Goal: Transaction & Acquisition: Purchase product/service

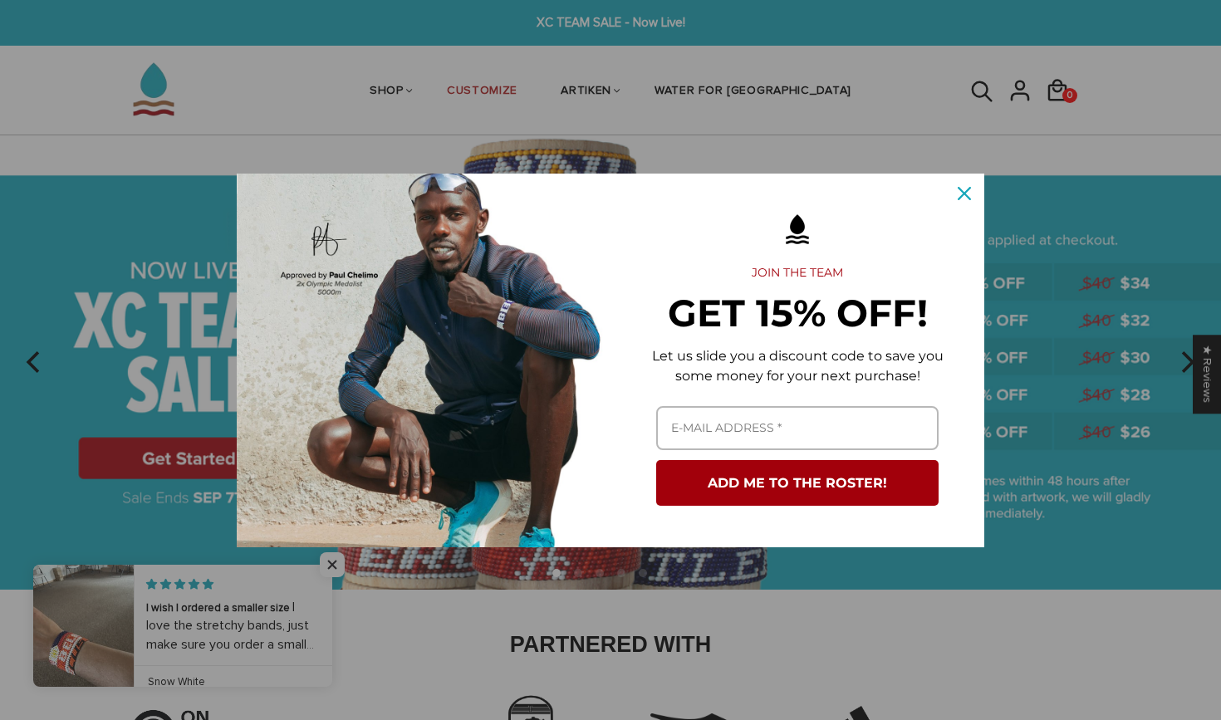
drag, startPoint x: 1010, startPoint y: 7, endPoint x: 961, endPoint y: 192, distance: 190.5
click at [961, 192] on icon "close icon" at bounding box center [963, 193] width 13 height 13
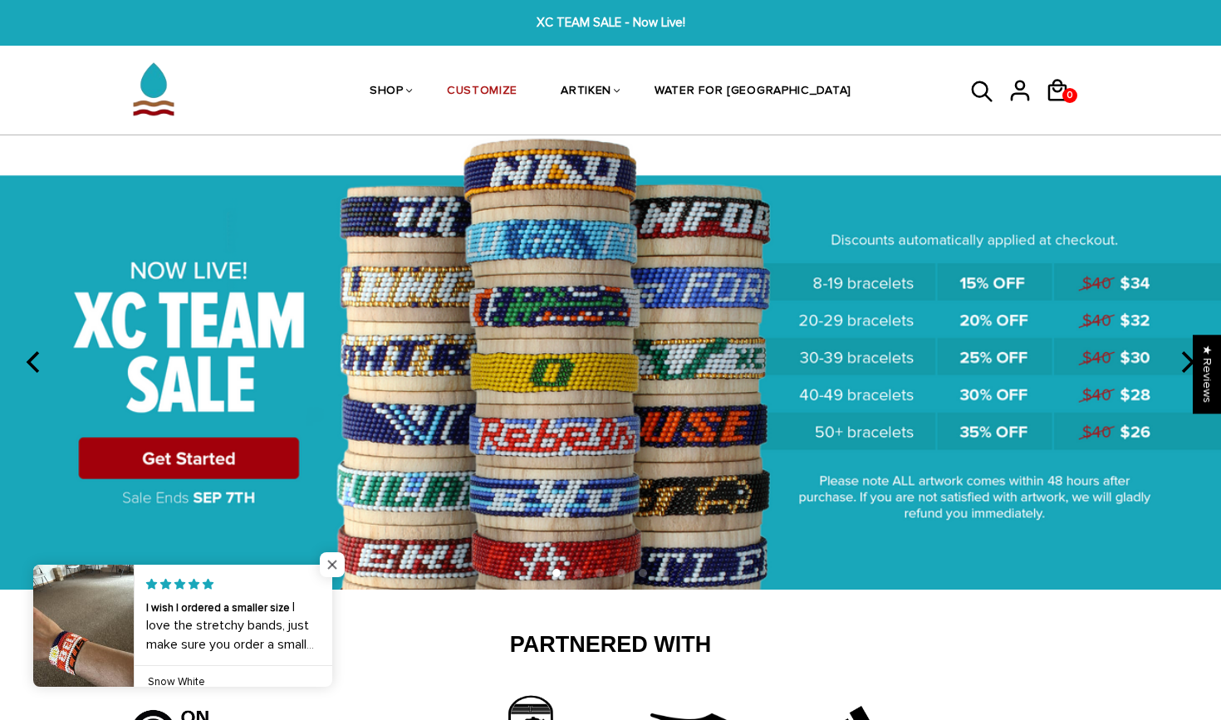
click at [337, 568] on span "Close popup widget" at bounding box center [332, 564] width 25 height 25
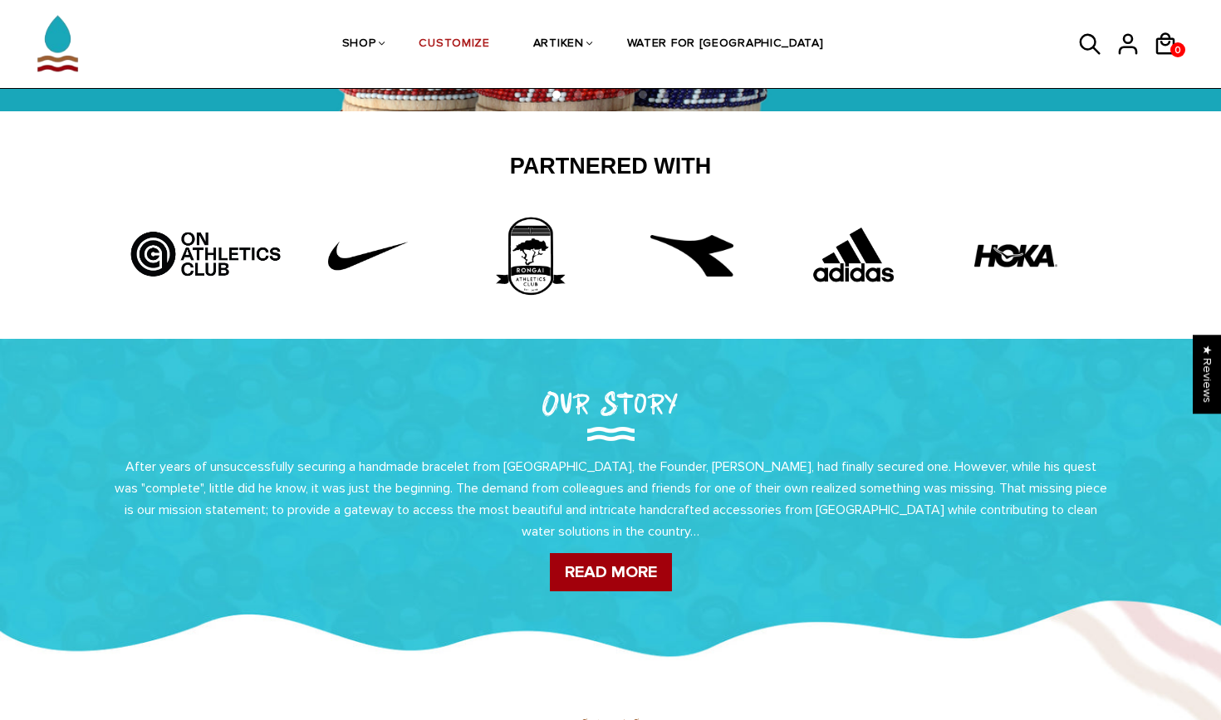
scroll to position [415, 0]
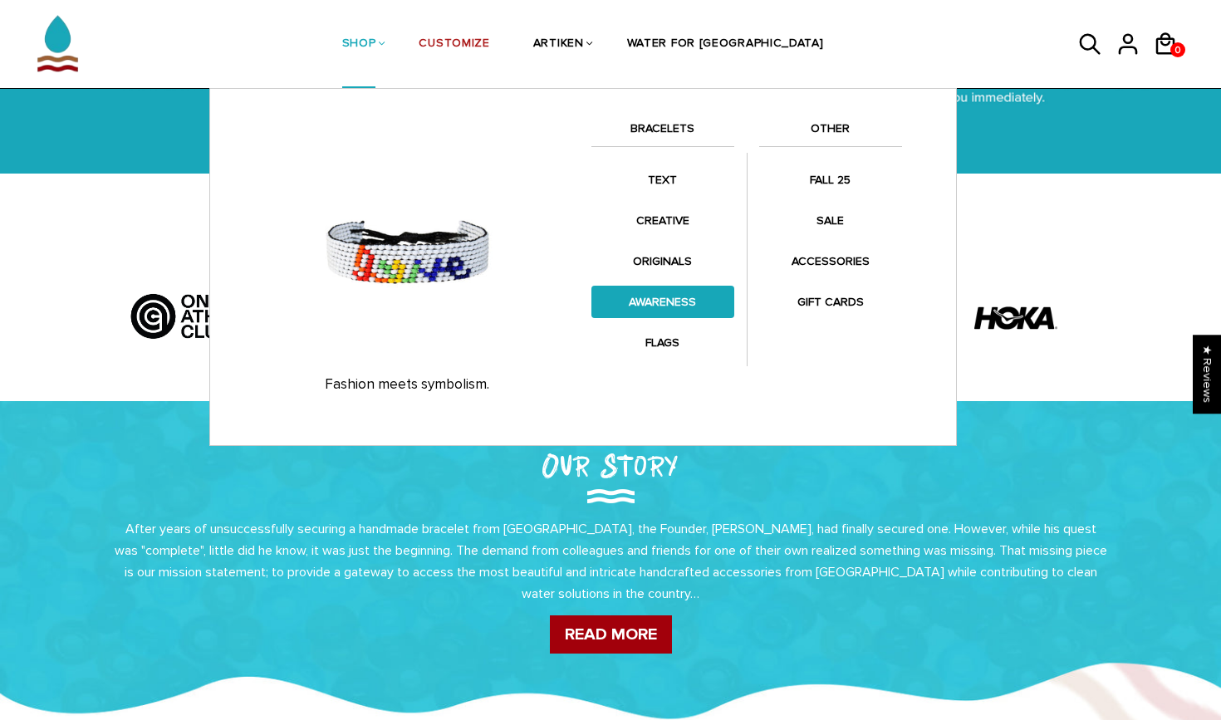
click at [658, 298] on link "AWARENESS" at bounding box center [662, 302] width 143 height 32
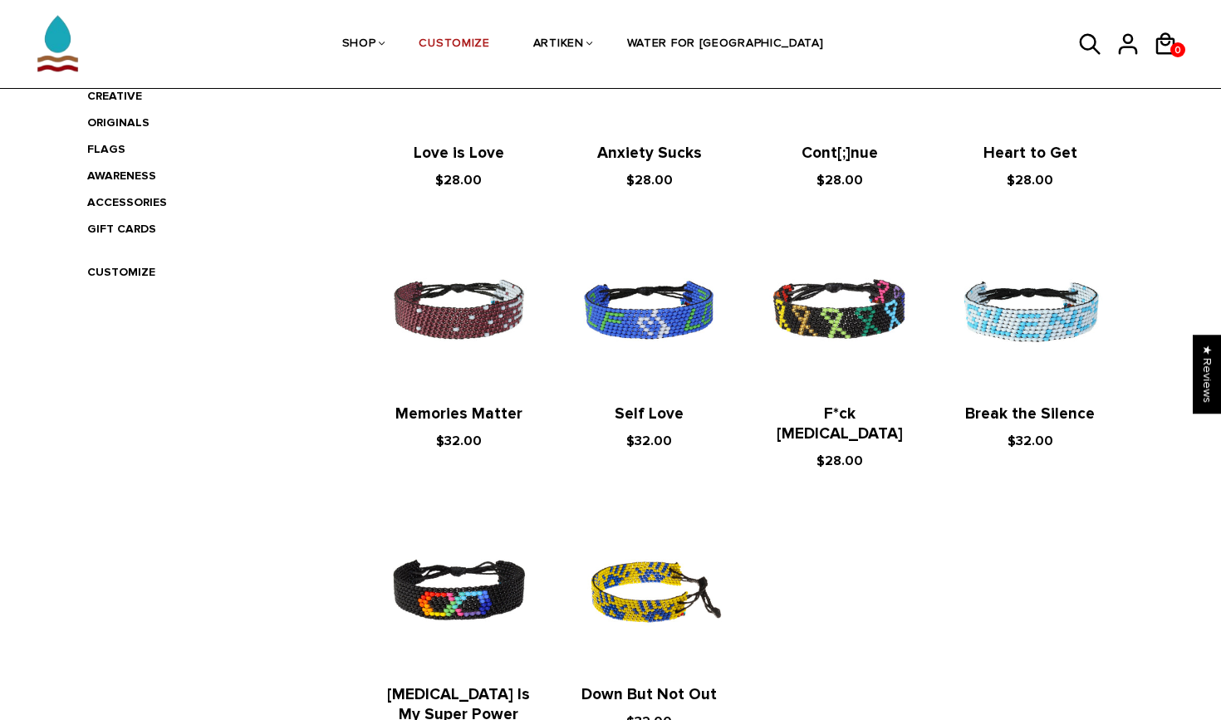
scroll to position [490, 0]
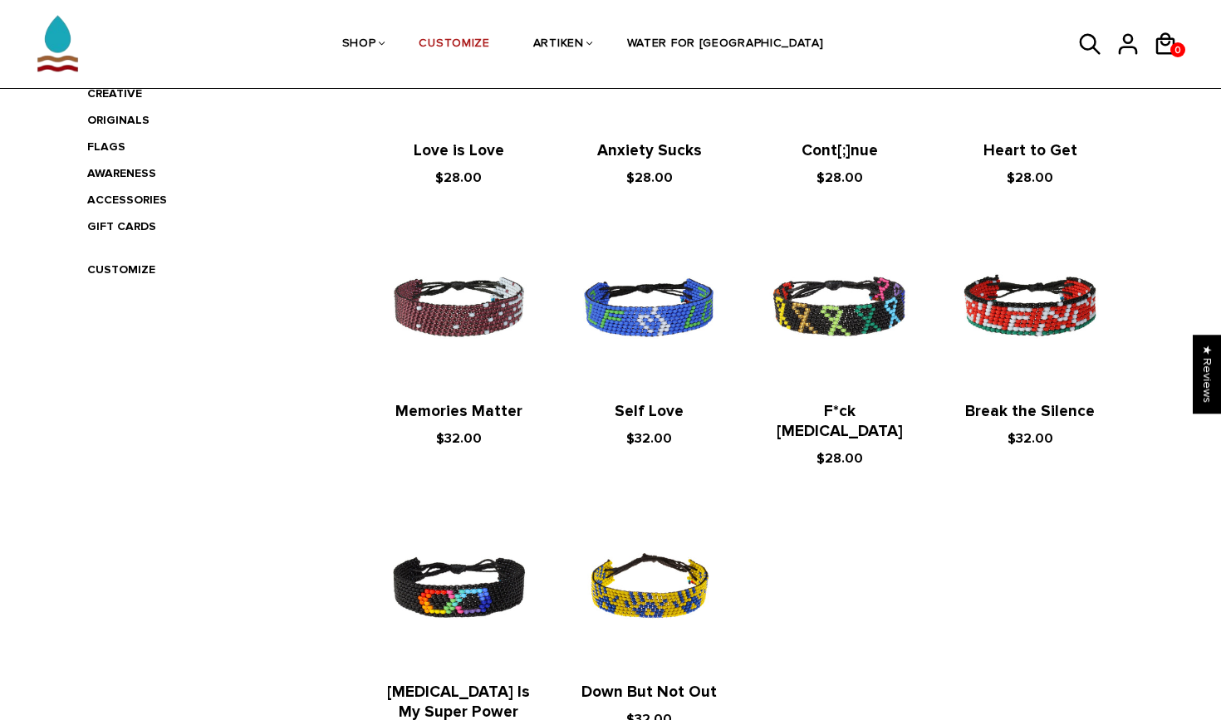
click at [1003, 326] on img at bounding box center [1030, 308] width 157 height 157
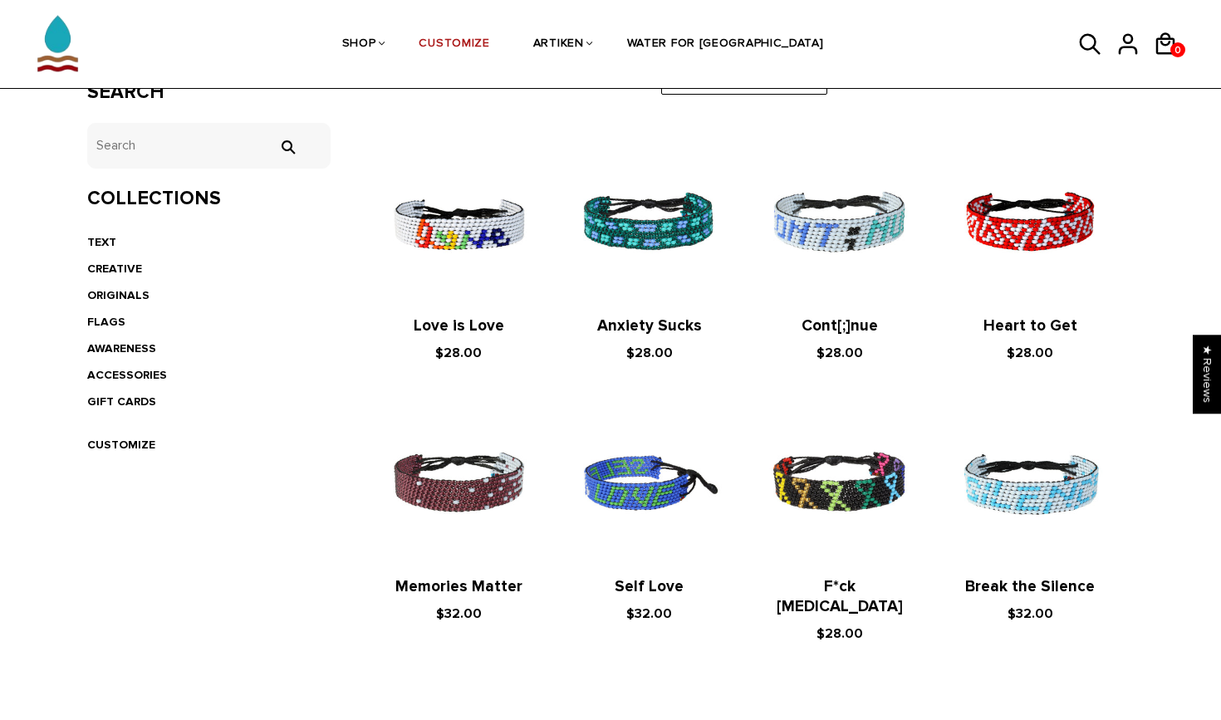
scroll to position [332, 0]
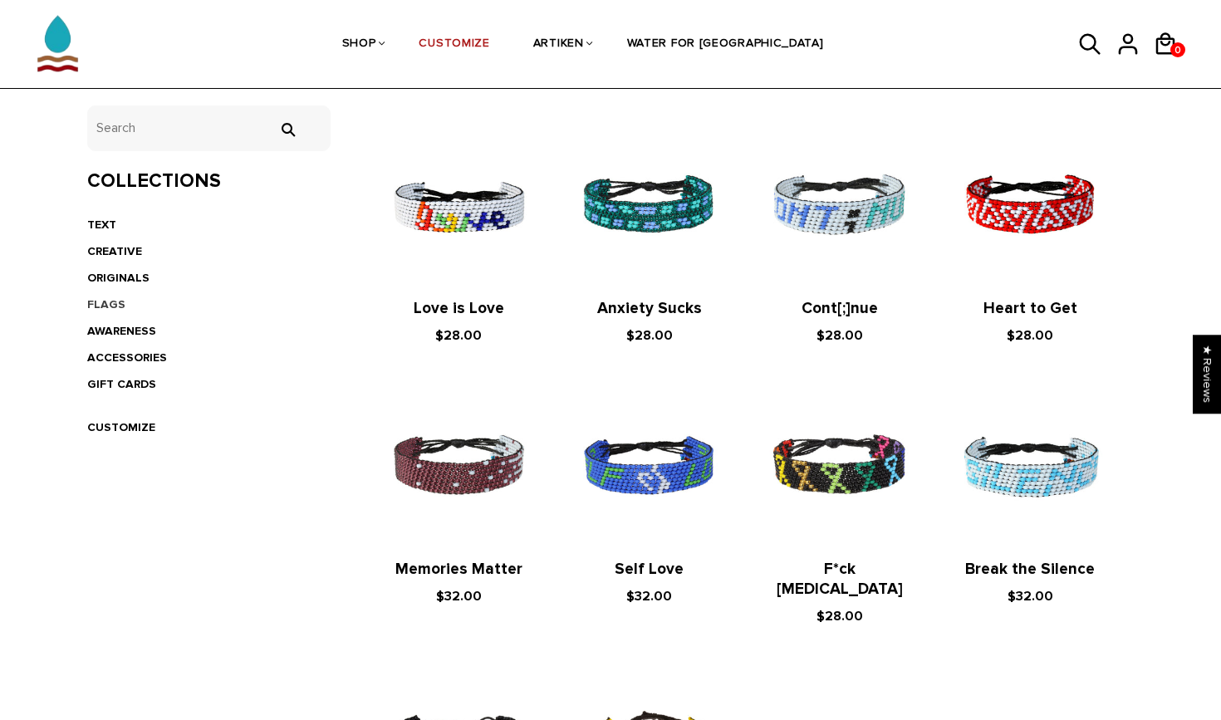
click at [108, 297] on link "FLAGS" at bounding box center [106, 304] width 38 height 14
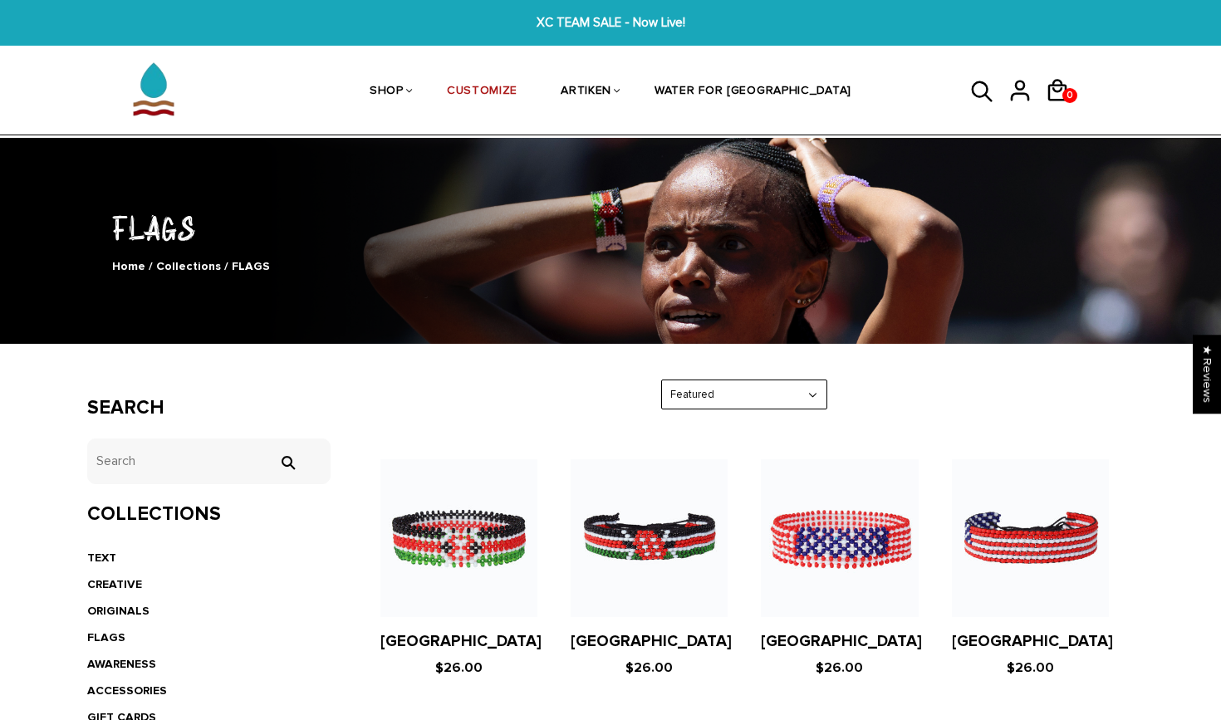
click at [980, 96] on icon at bounding box center [981, 91] width 21 height 21
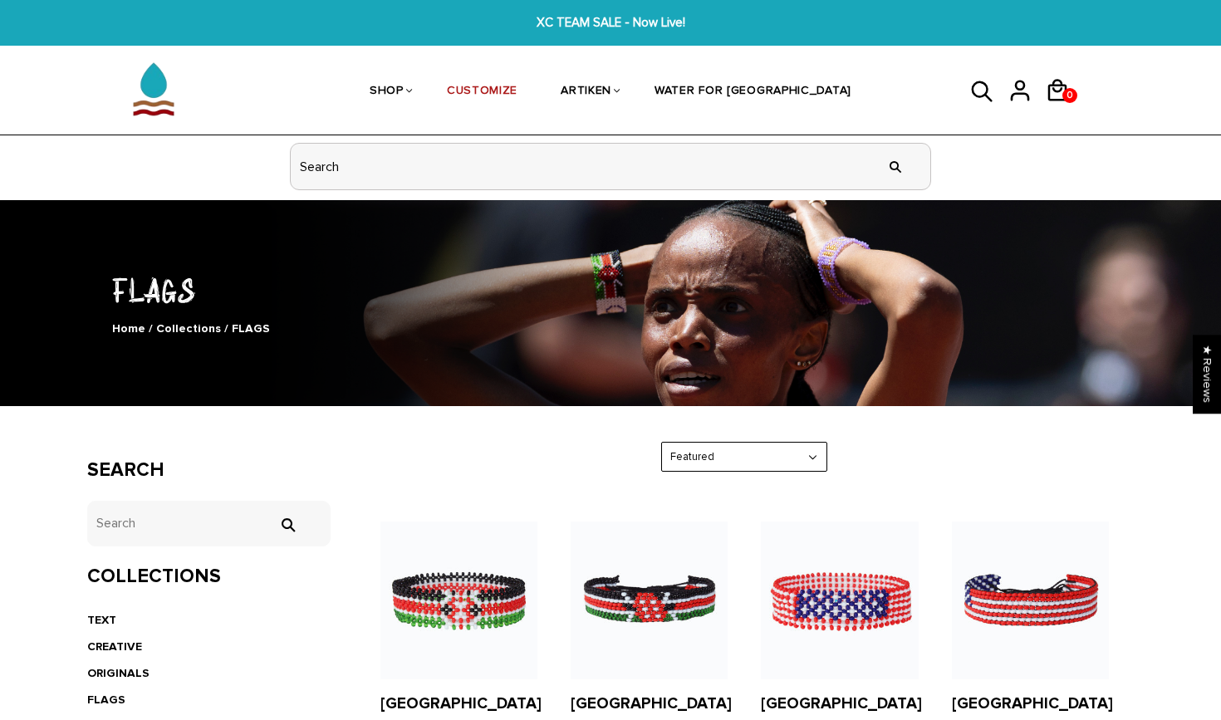
click at [586, 177] on input "header search" at bounding box center [610, 167] width 639 height 46
type input "nebraska"
click at [895, 165] on input "" at bounding box center [894, 166] width 33 height 62
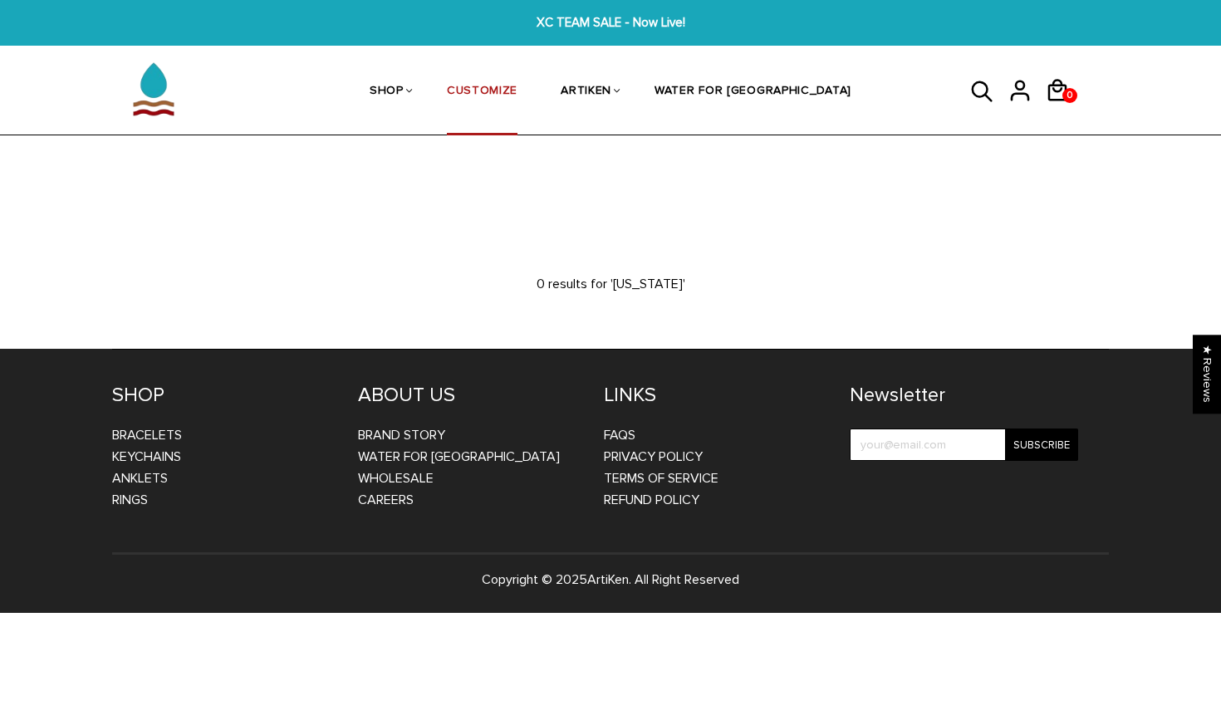
click at [517, 77] on link "CUSTOMIZE" at bounding box center [482, 92] width 71 height 88
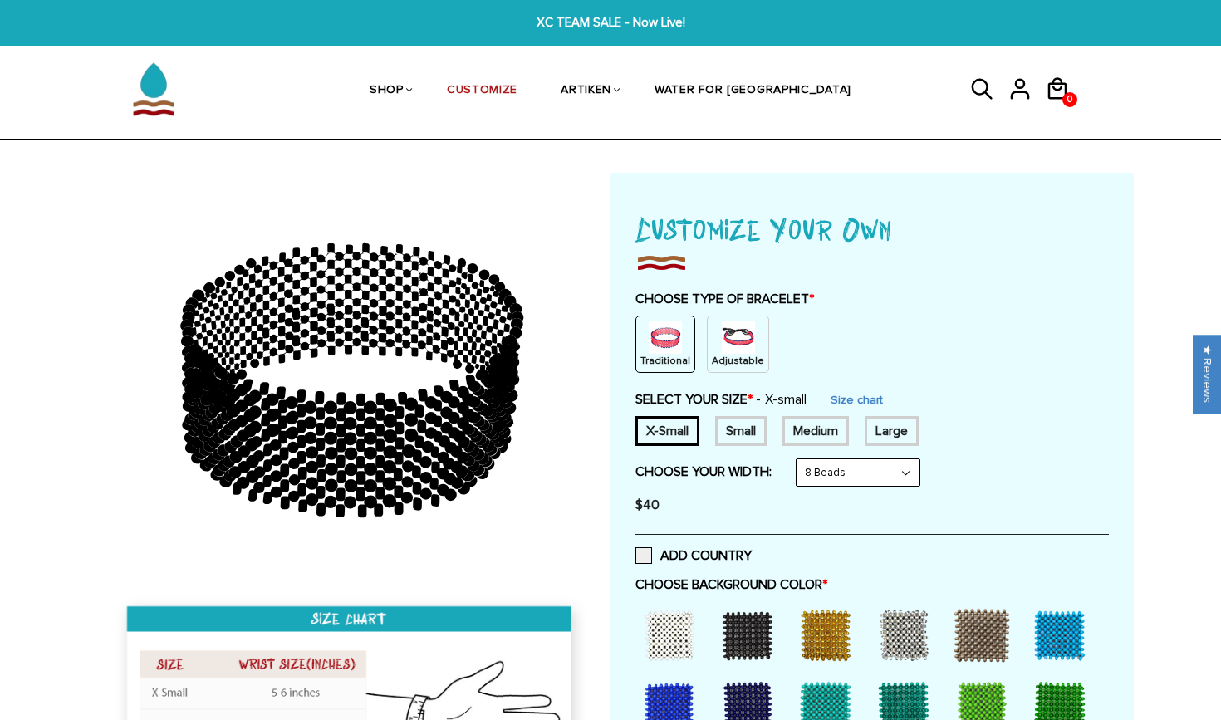
scroll to position [37, 0]
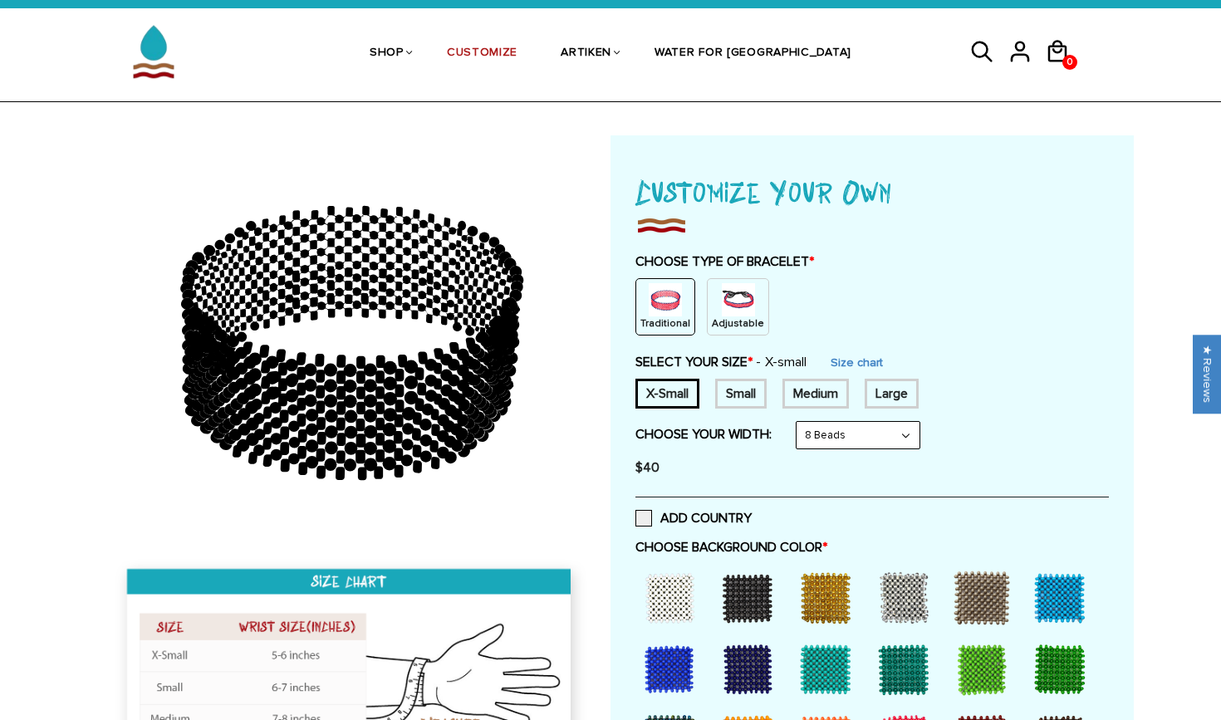
click at [754, 310] on div "Adjustable" at bounding box center [738, 306] width 62 height 57
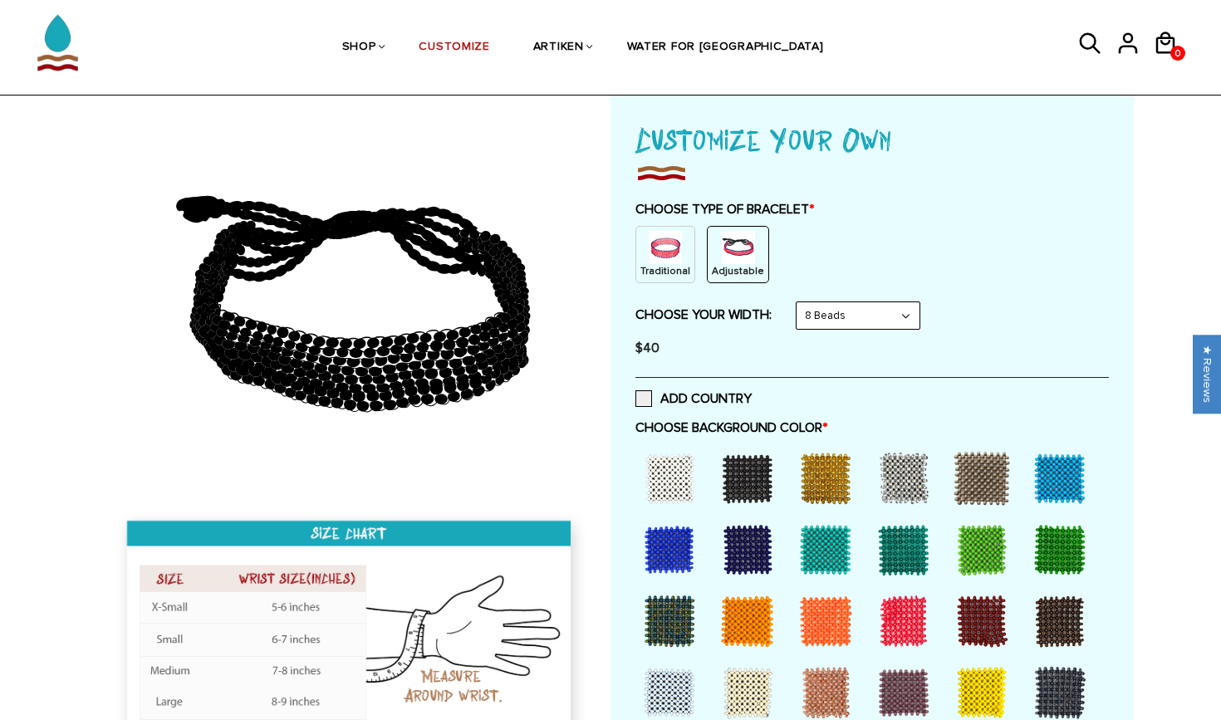
scroll to position [110, 0]
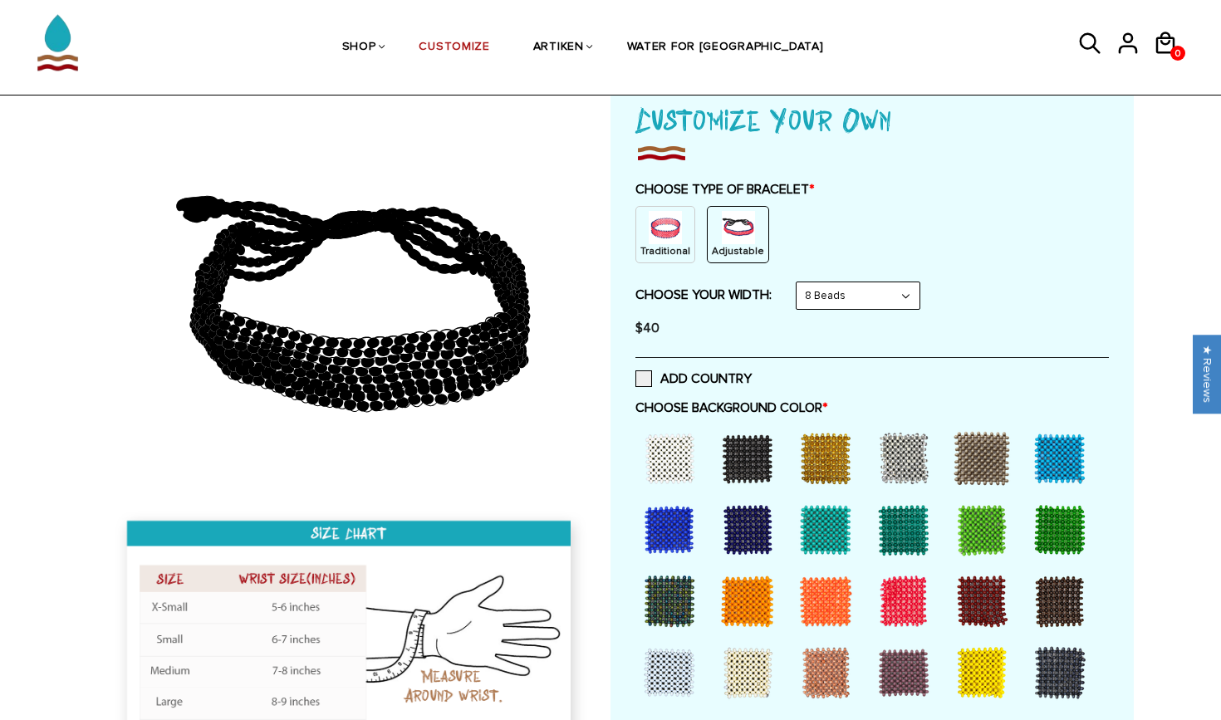
click at [677, 457] on div at bounding box center [669, 458] width 66 height 66
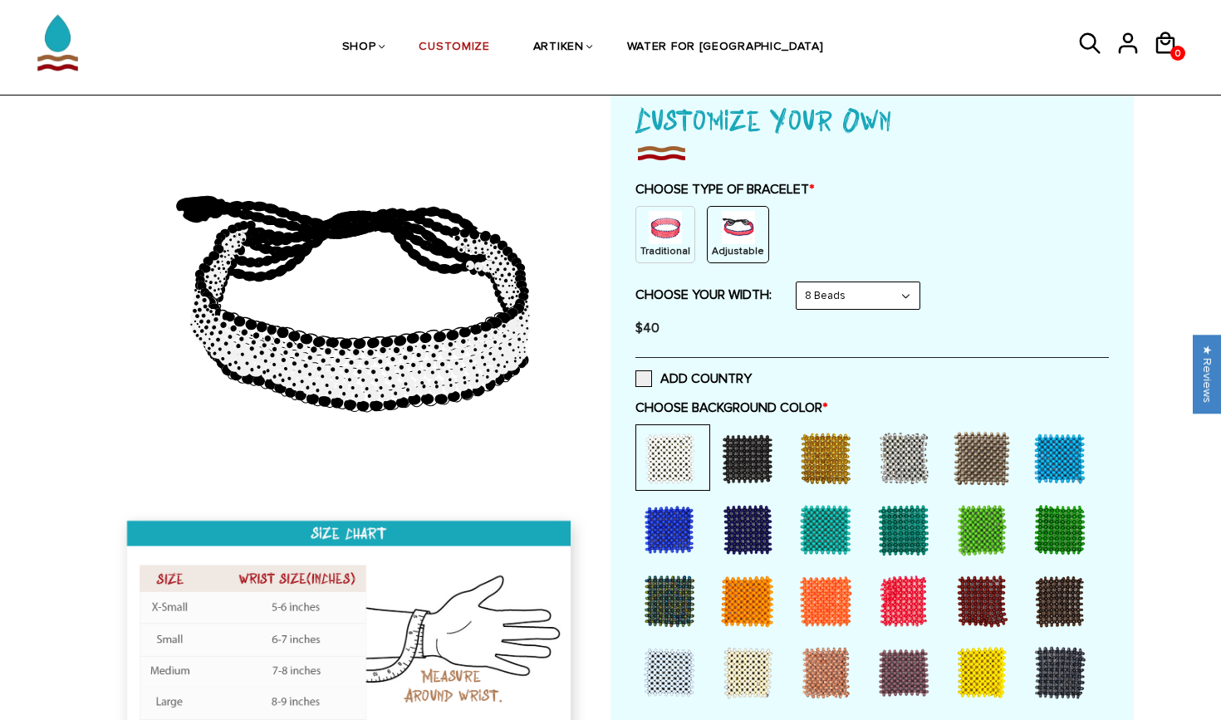
click at [754, 472] on div at bounding box center [747, 458] width 66 height 66
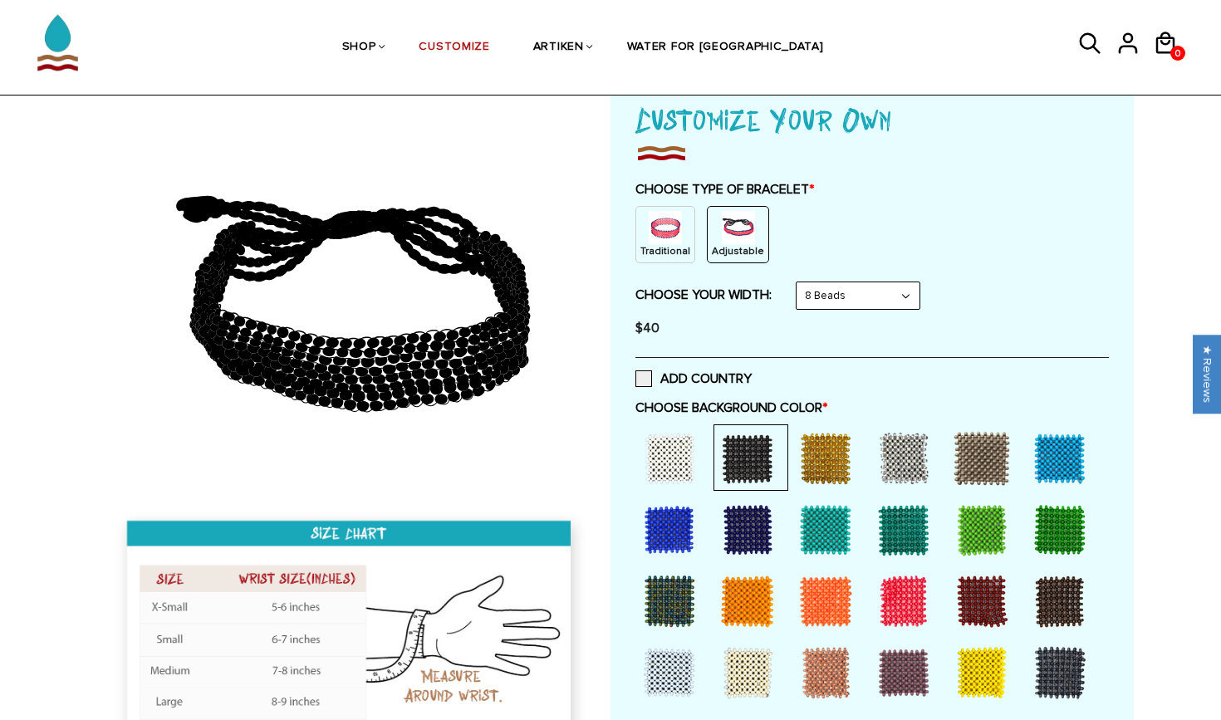
click at [683, 464] on div at bounding box center [669, 458] width 66 height 66
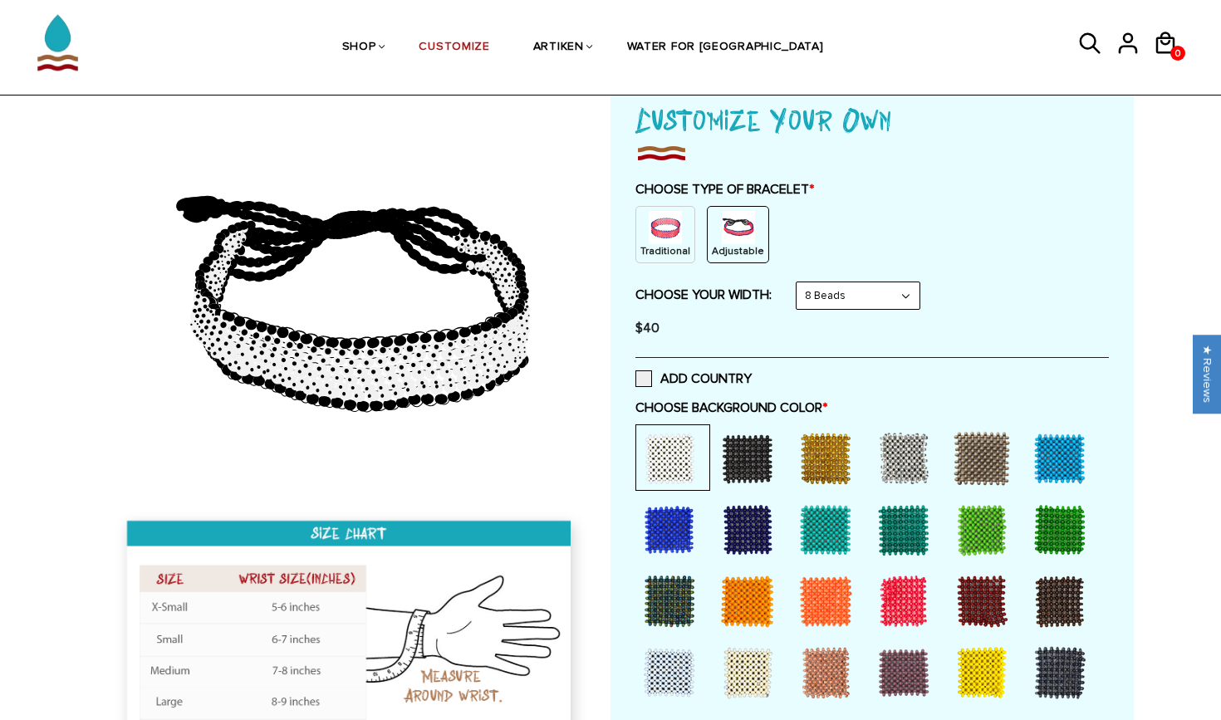
click at [669, 506] on div at bounding box center [669, 530] width 66 height 66
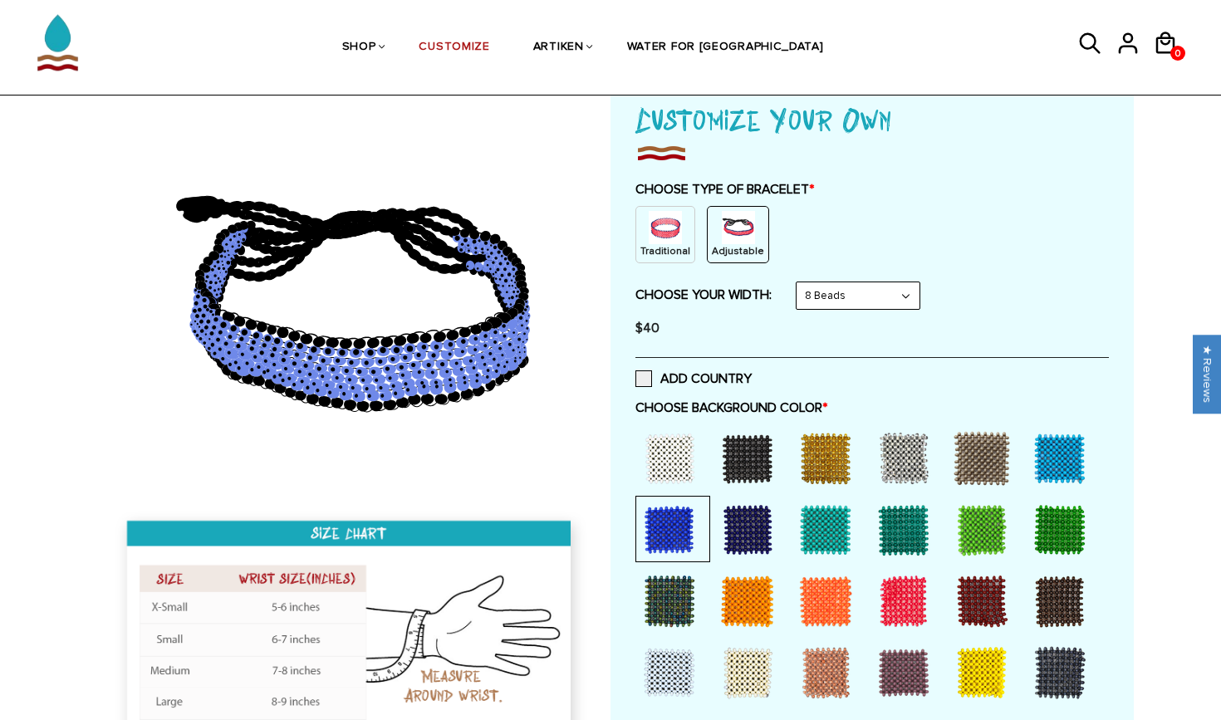
click at [682, 454] on div at bounding box center [669, 458] width 66 height 66
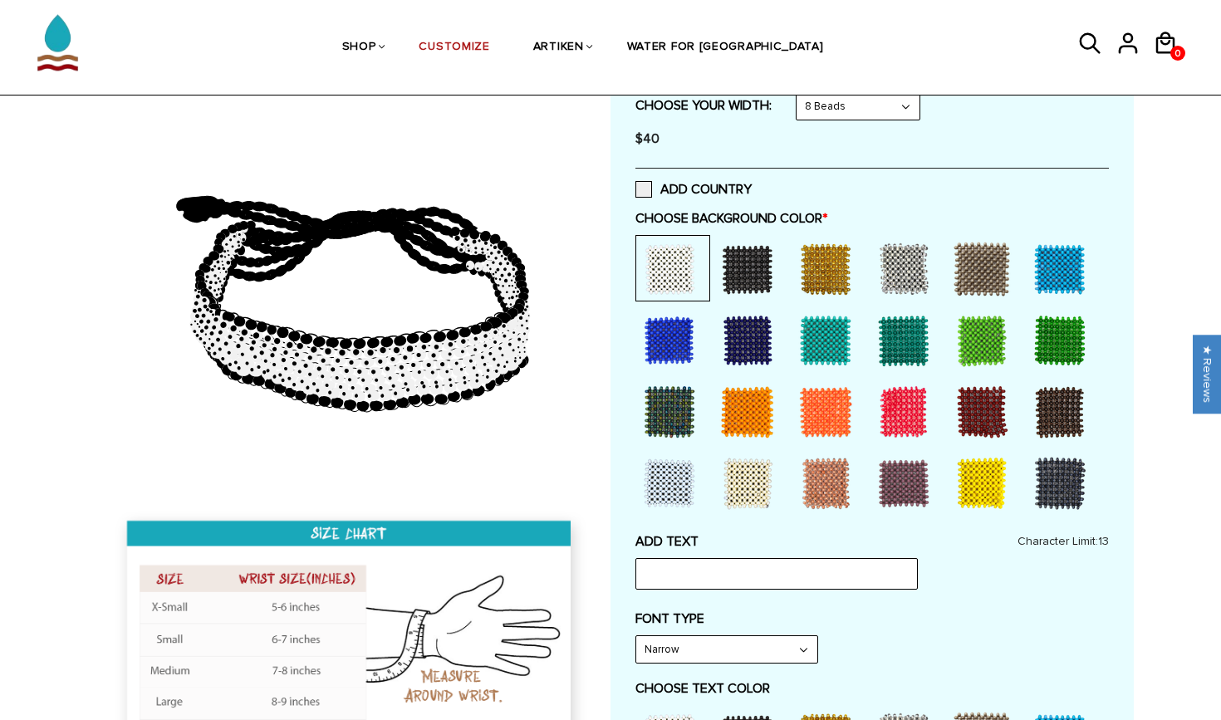
scroll to position [302, 0]
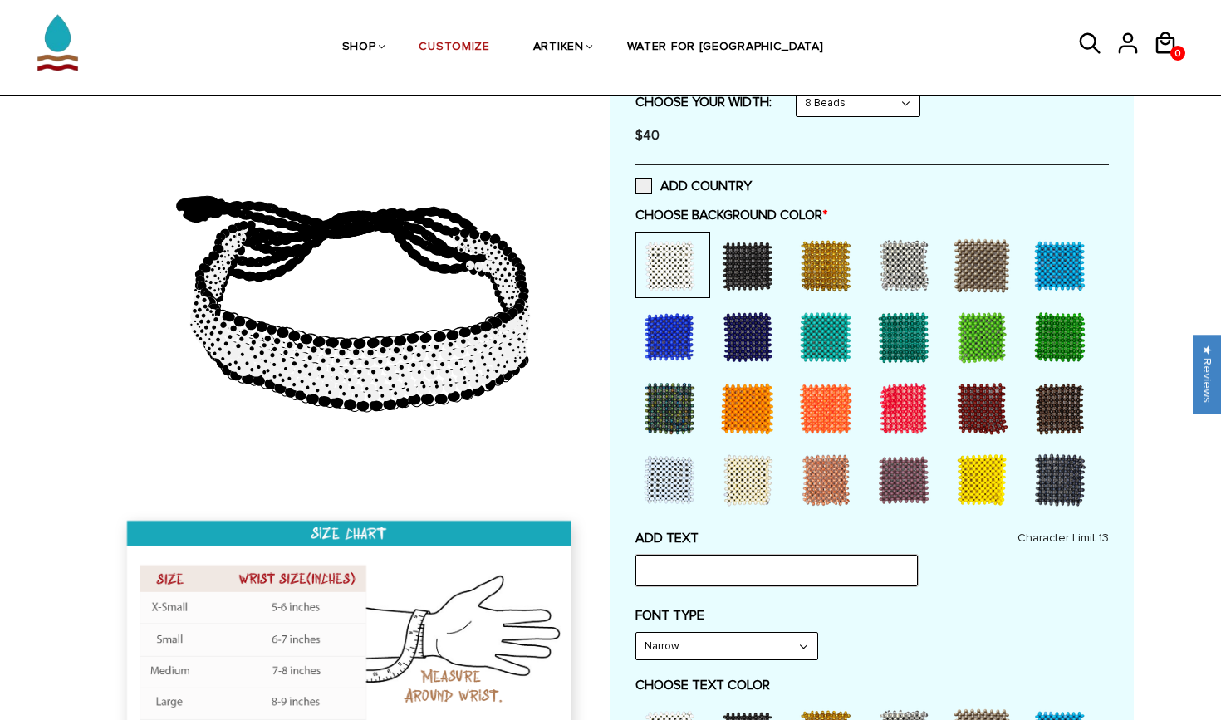
click at [697, 565] on input "text" at bounding box center [776, 571] width 282 height 32
type input "^"
type input "6"
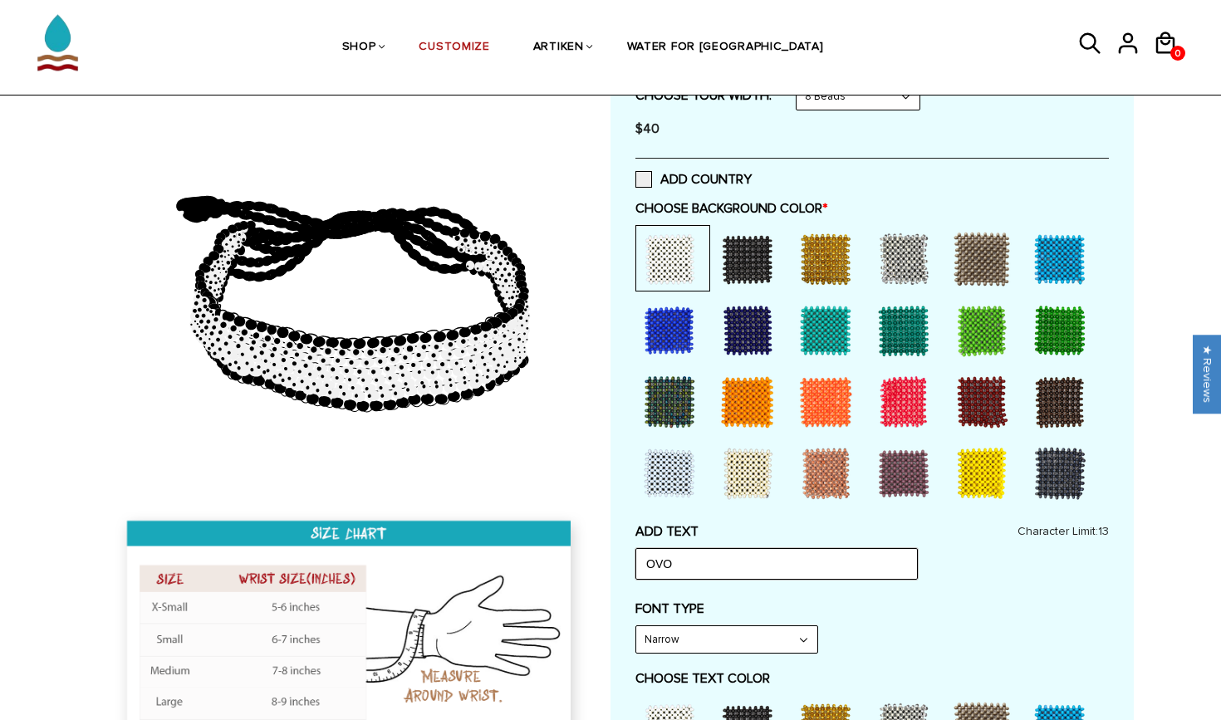
scroll to position [309, 0]
type input "OVO"
click at [808, 273] on div at bounding box center [825, 259] width 66 height 66
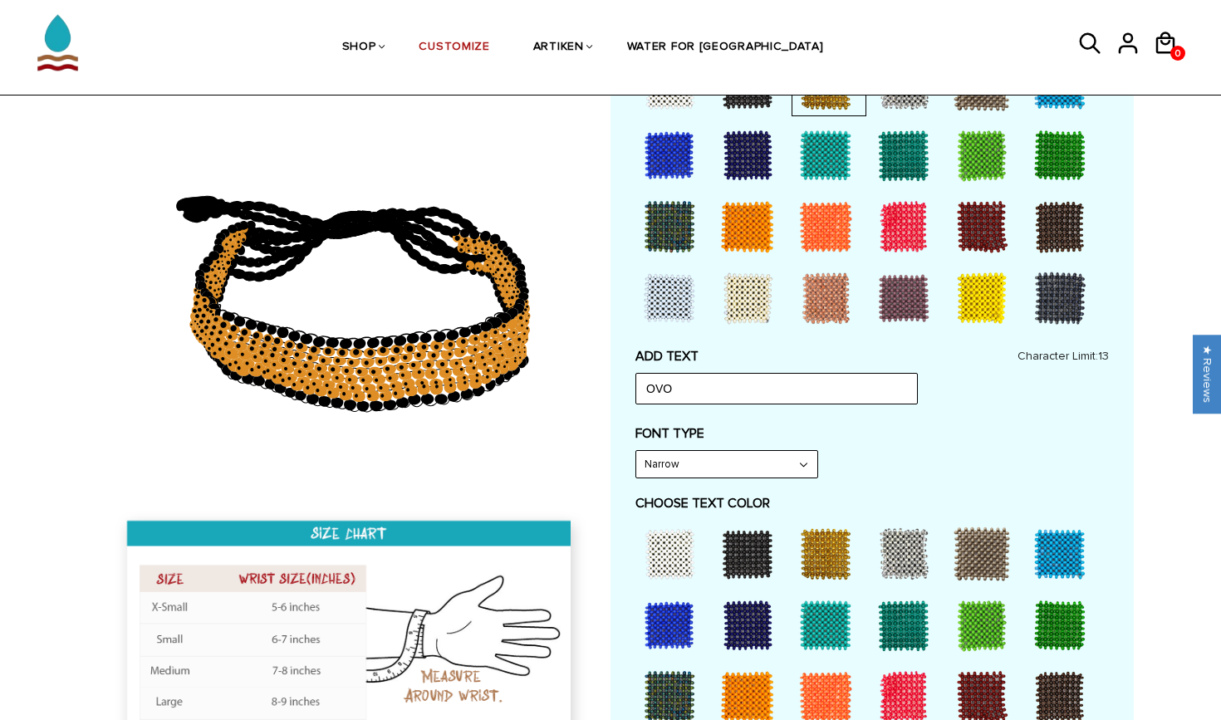
scroll to position [499, 0]
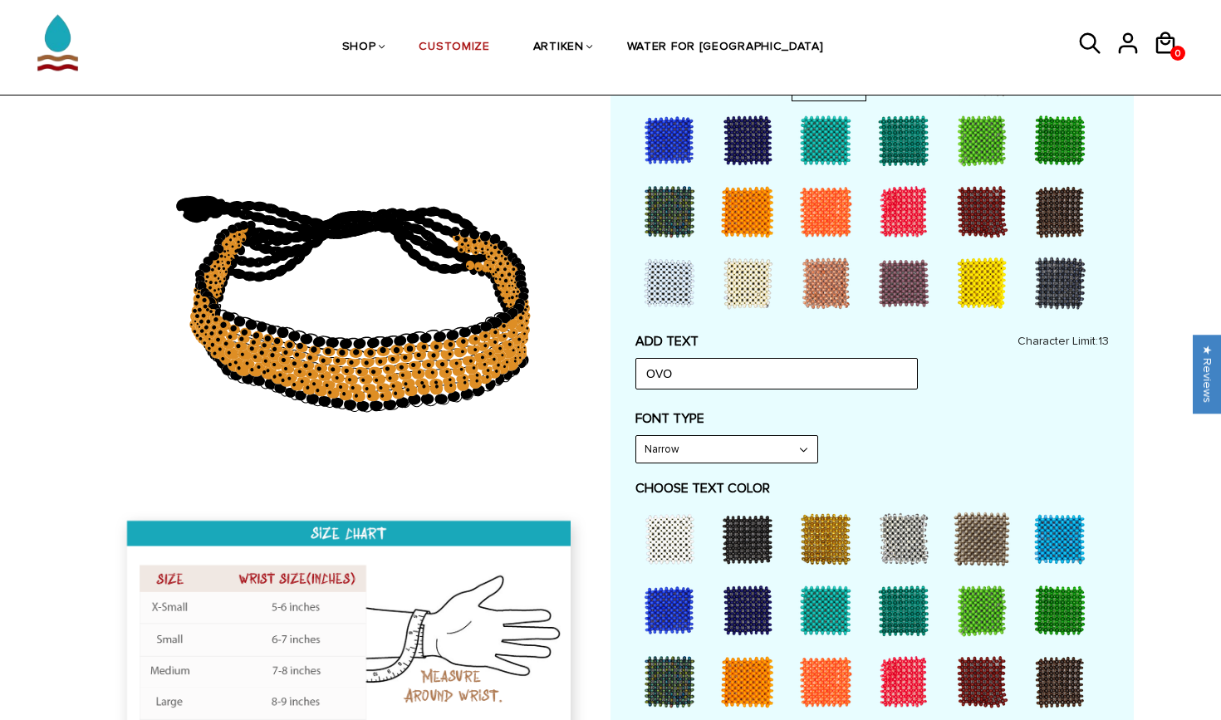
click at [746, 536] on div at bounding box center [747, 539] width 66 height 66
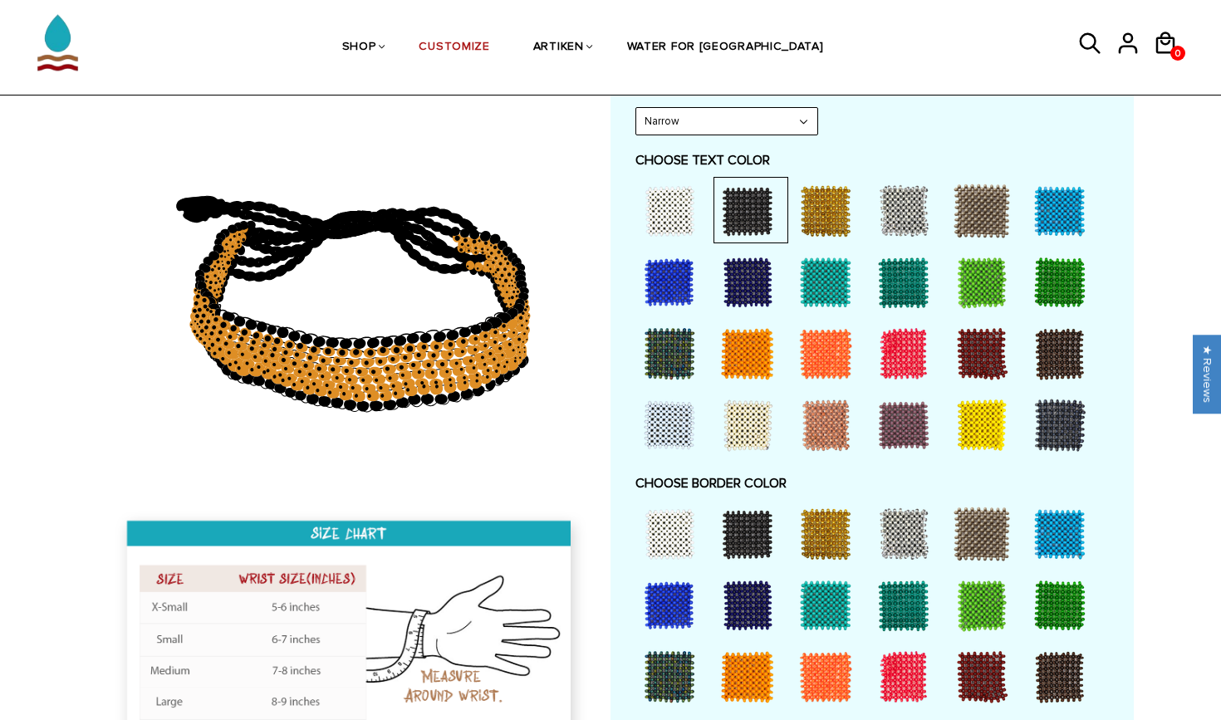
scroll to position [824, 0]
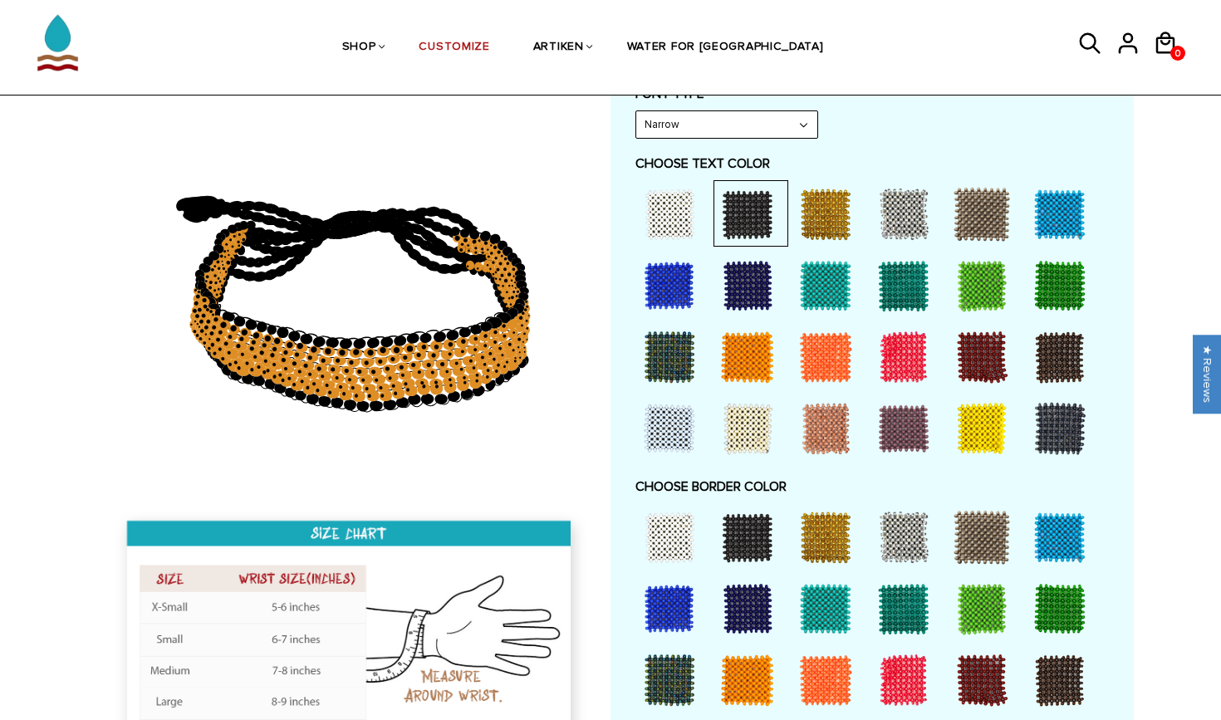
click at [746, 536] on div at bounding box center [747, 537] width 66 height 66
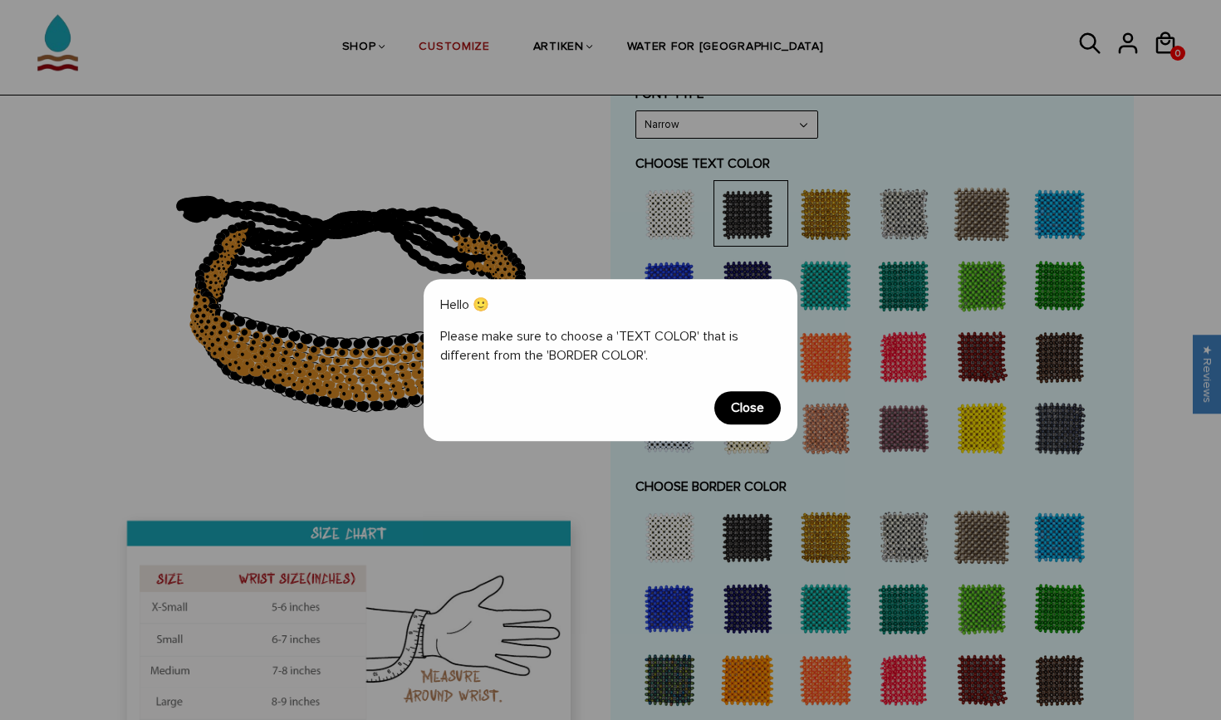
click at [742, 412] on span "Close" at bounding box center [747, 407] width 66 height 33
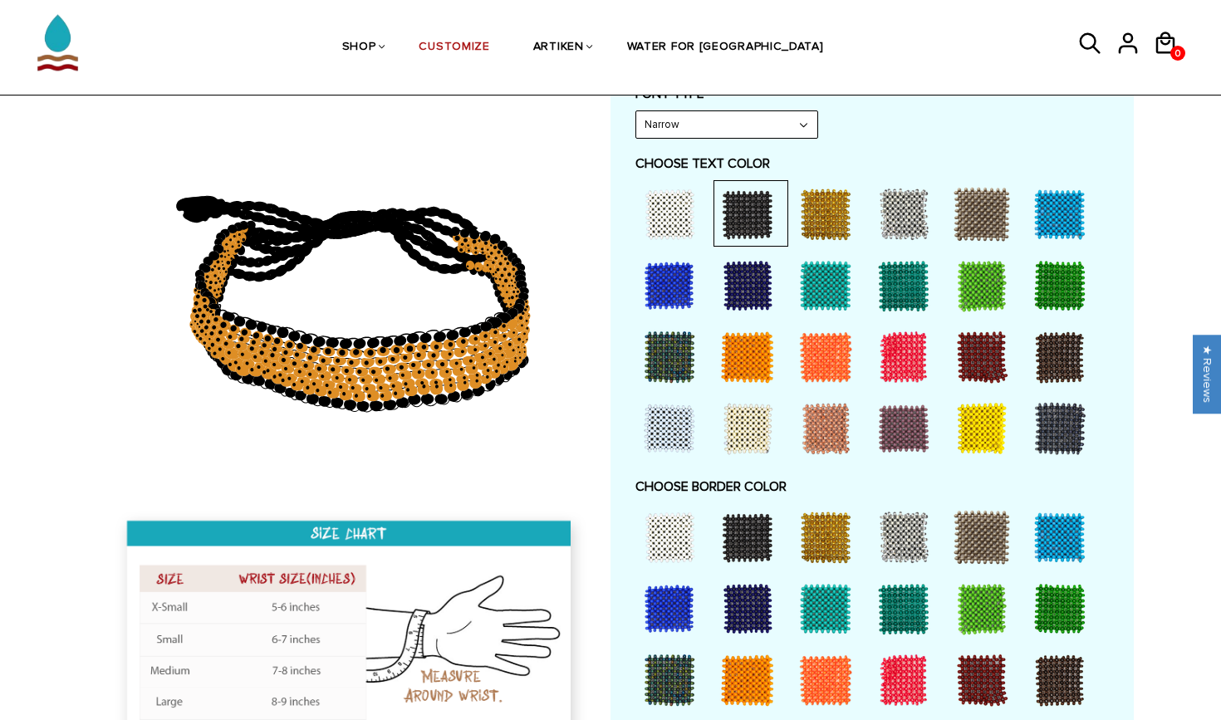
click at [672, 527] on div at bounding box center [669, 537] width 66 height 66
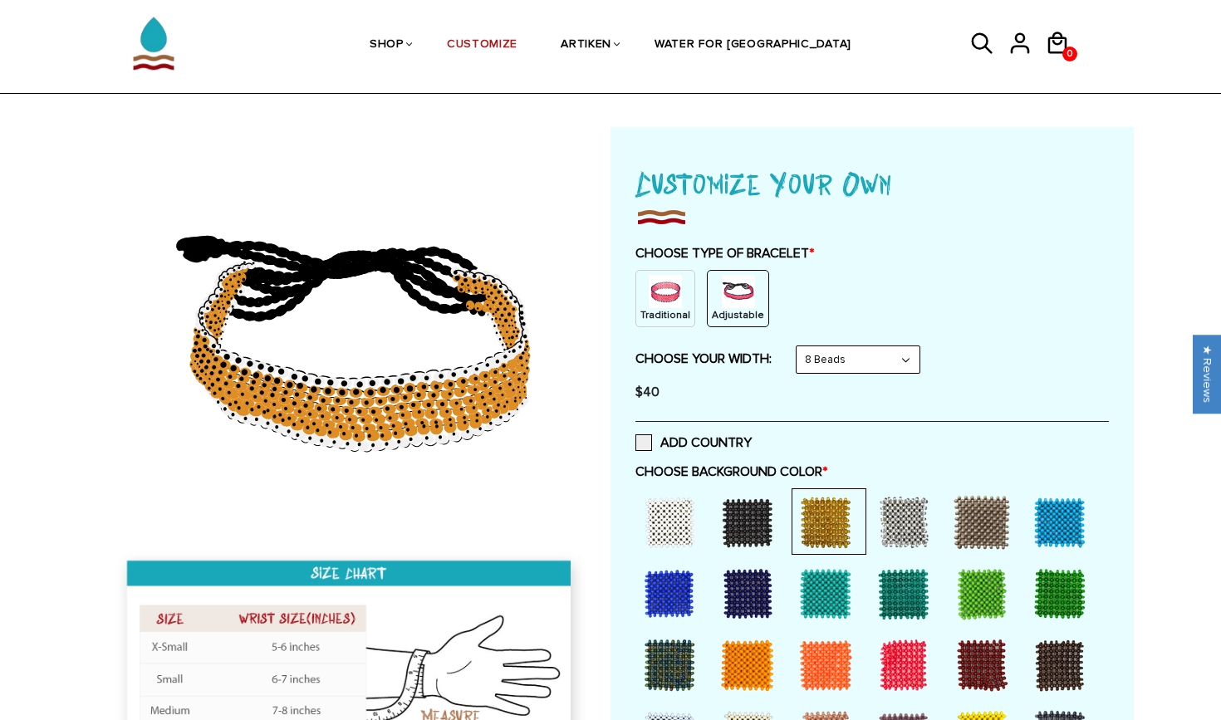
scroll to position [36, 0]
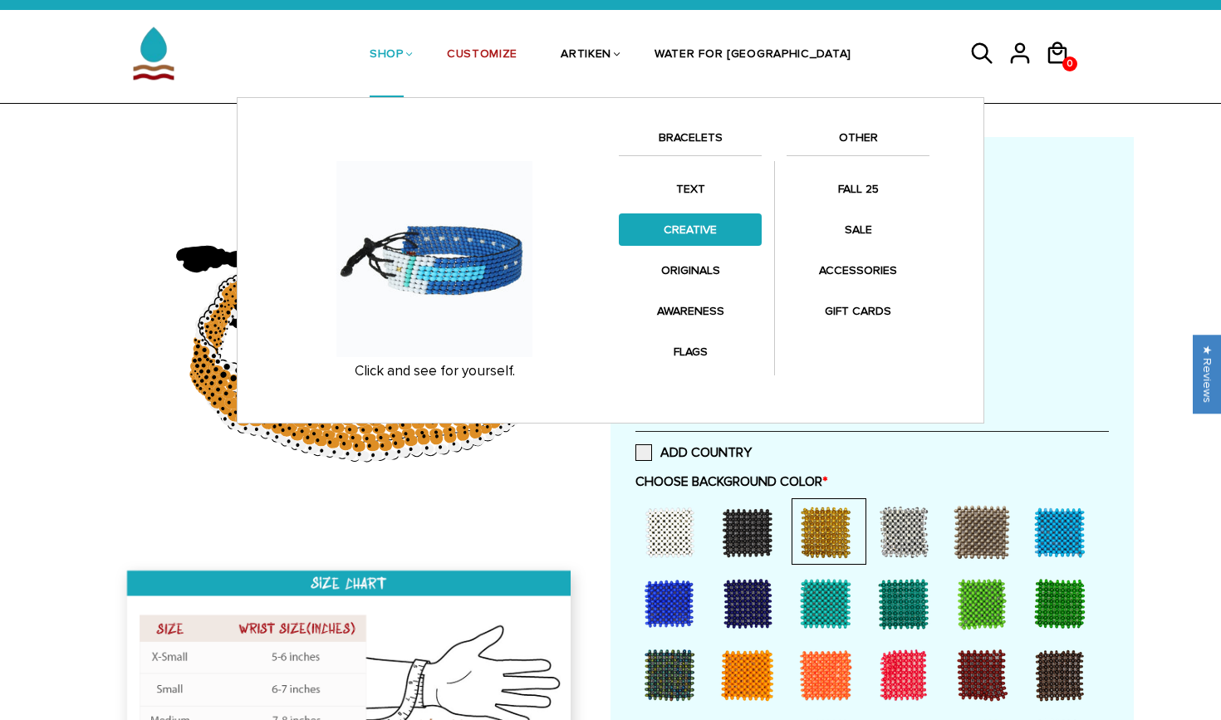
click at [694, 225] on link "CREATIVE" at bounding box center [690, 229] width 143 height 32
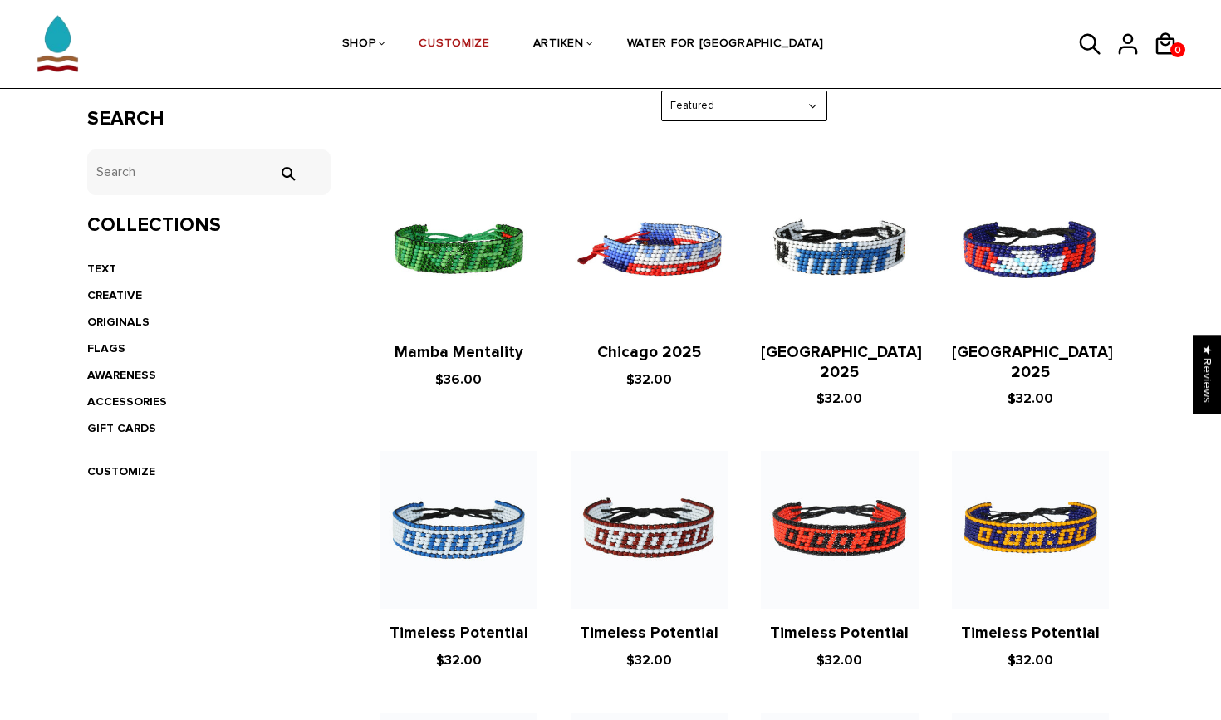
scroll to position [289, 0]
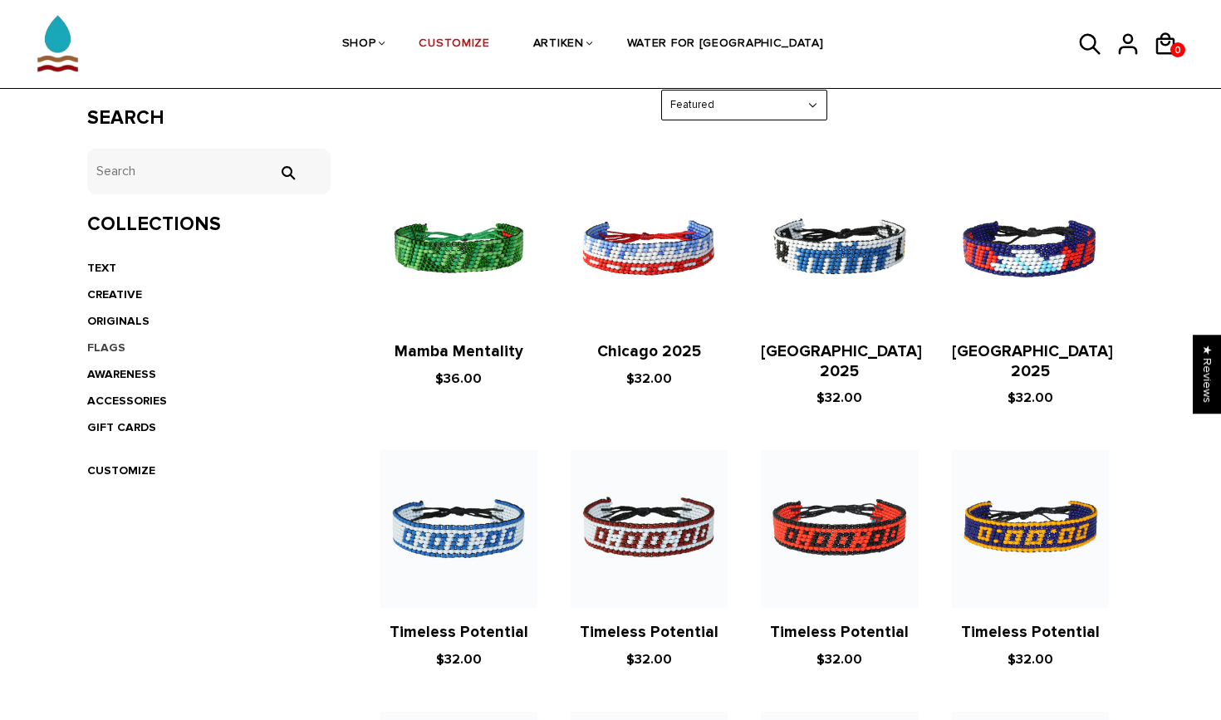
click at [102, 346] on link "FLAGS" at bounding box center [106, 347] width 38 height 14
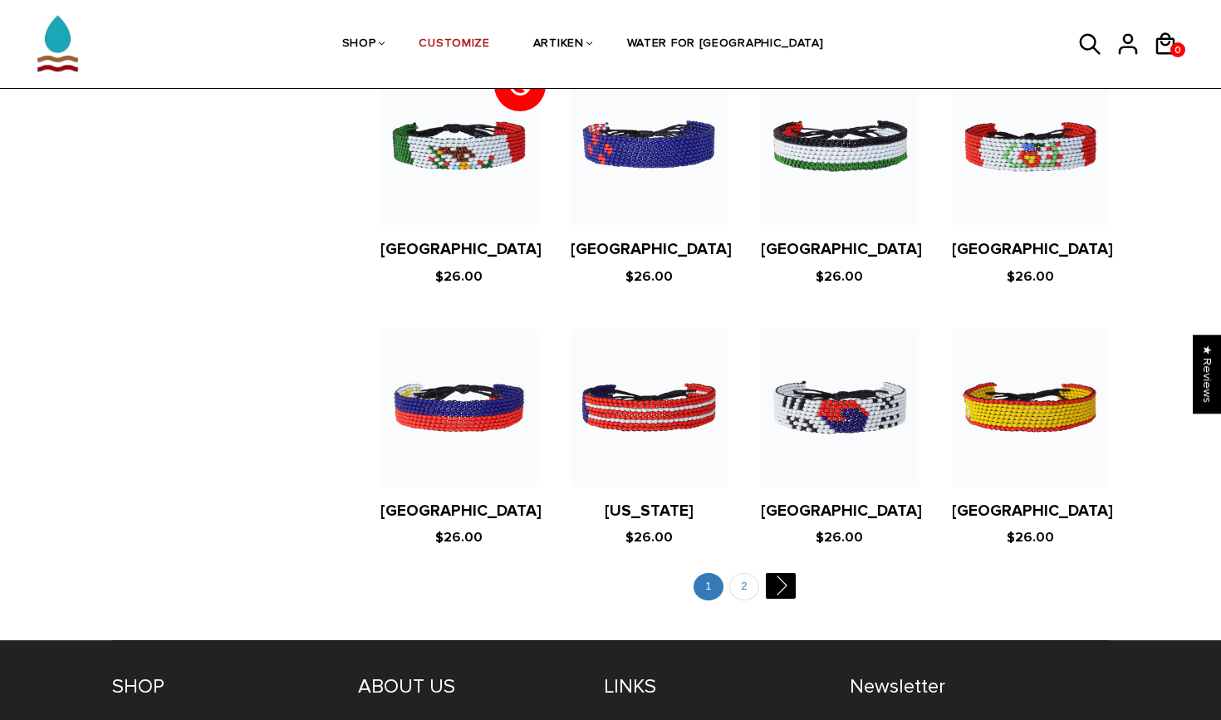
scroll to position [3061, 0]
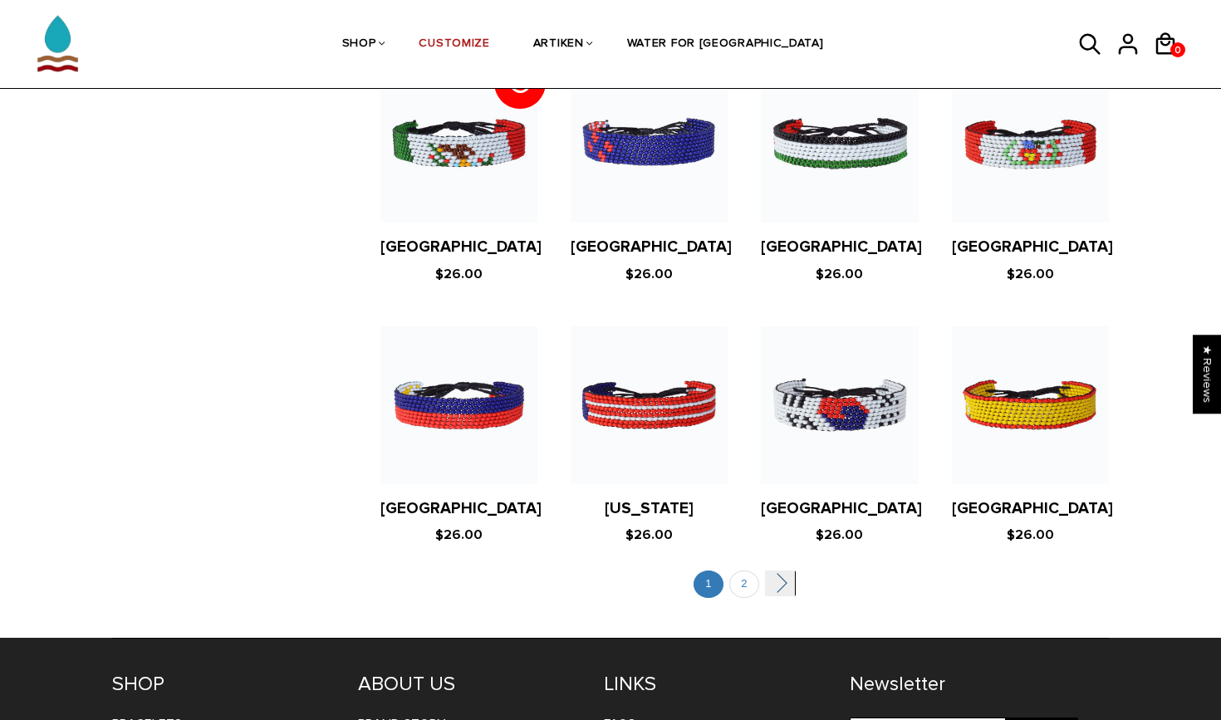
click at [771, 570] on link "" at bounding box center [780, 583] width 30 height 26
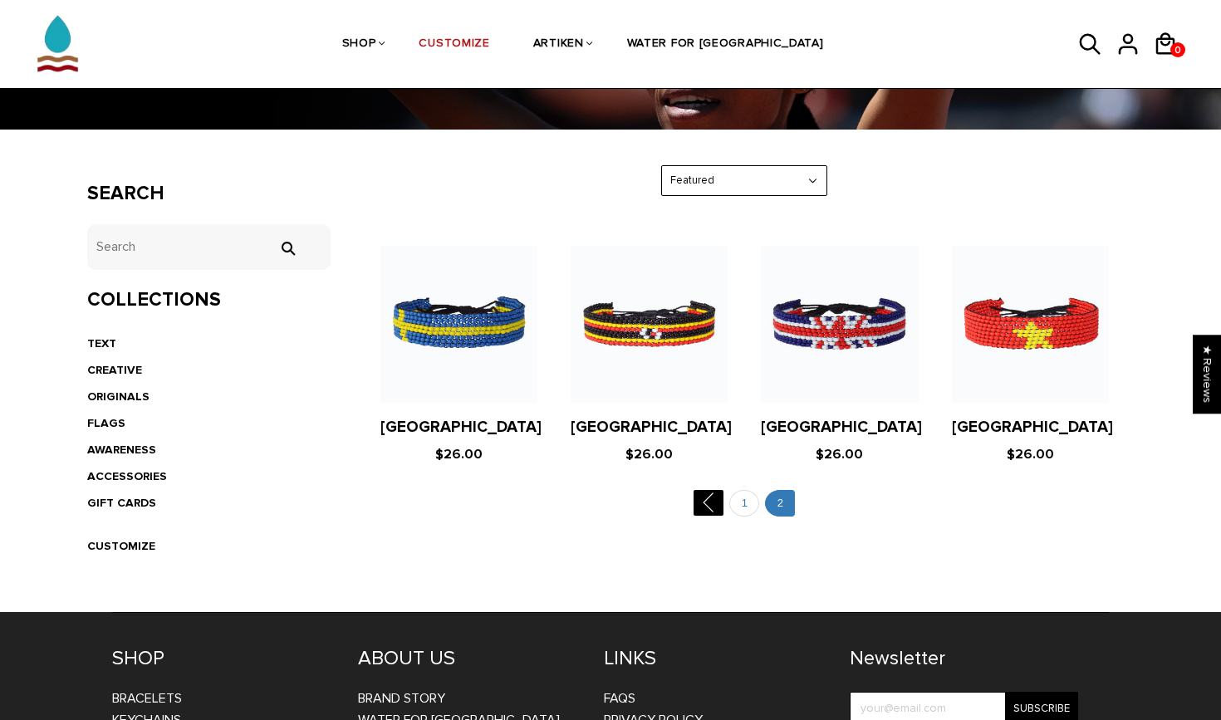
scroll to position [208, 0]
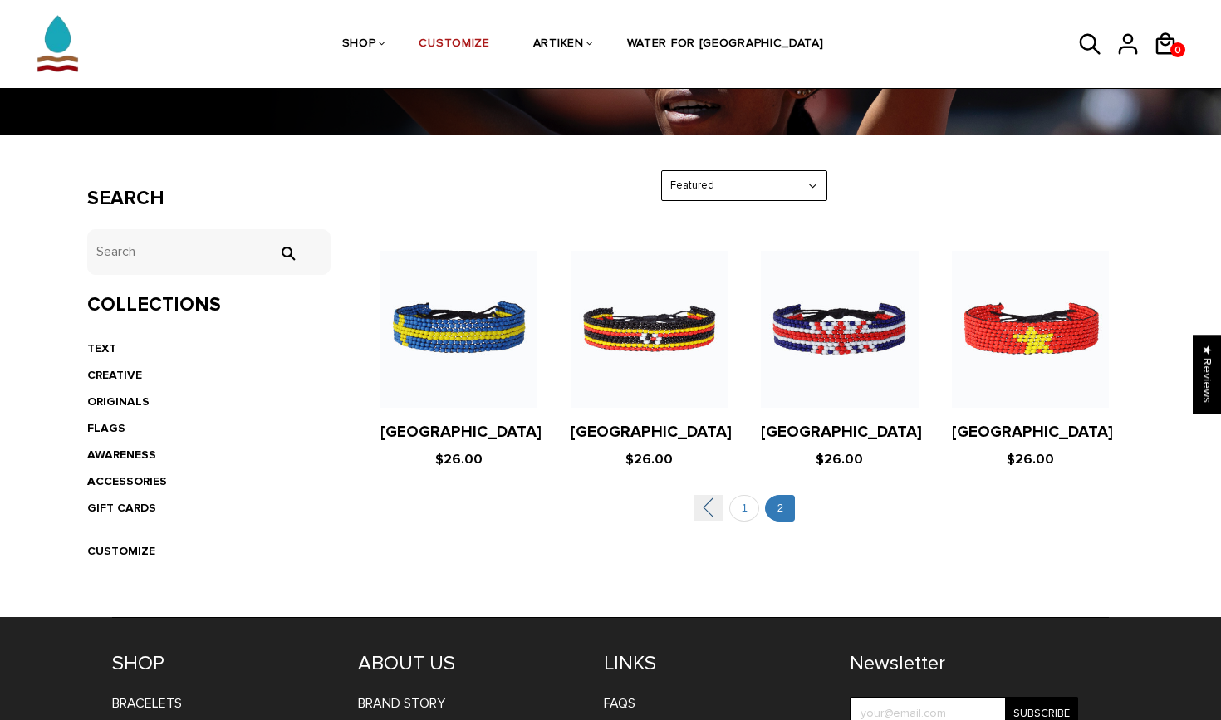
click at [702, 510] on link "" at bounding box center [708, 508] width 30 height 26
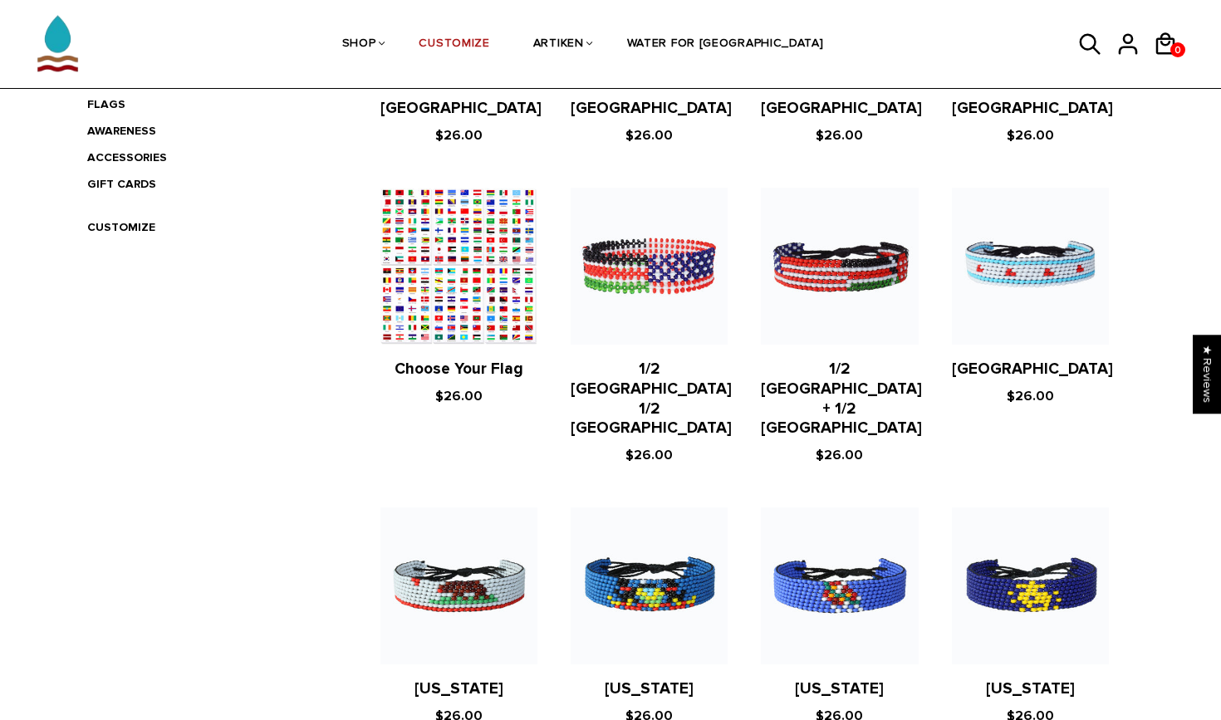
scroll to position [531, 0]
click at [448, 252] on figure at bounding box center [458, 266] width 157 height 157
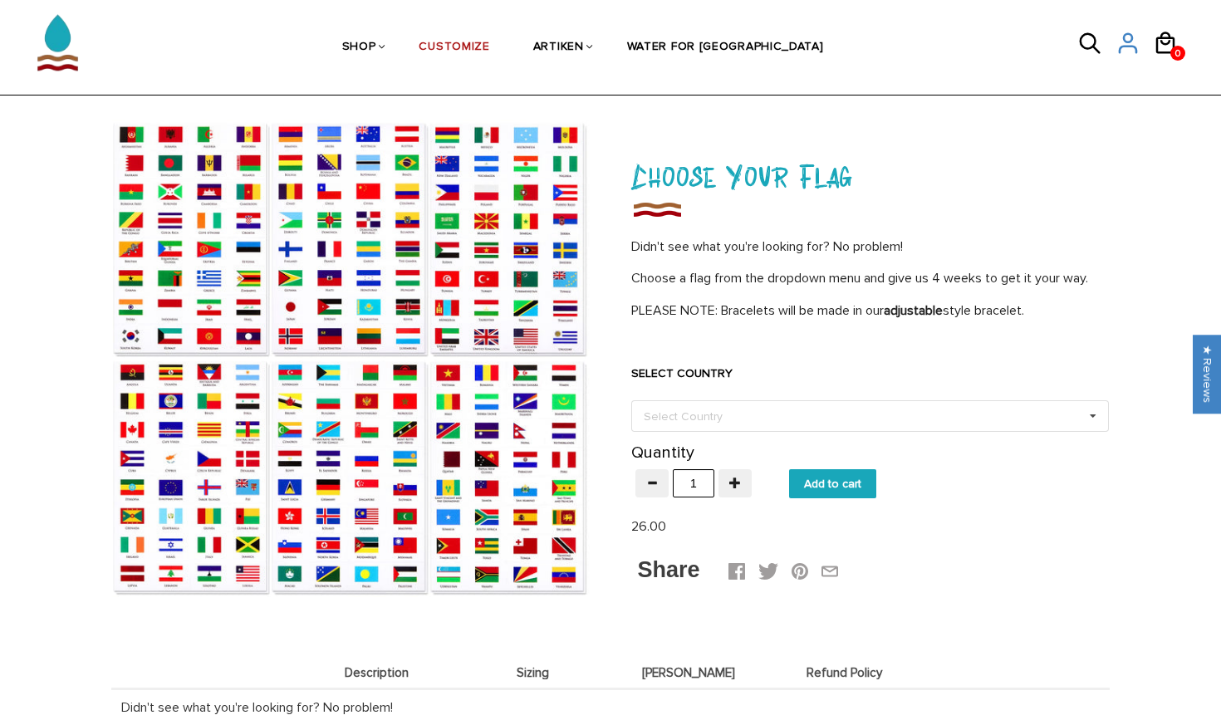
scroll to position [56, 0]
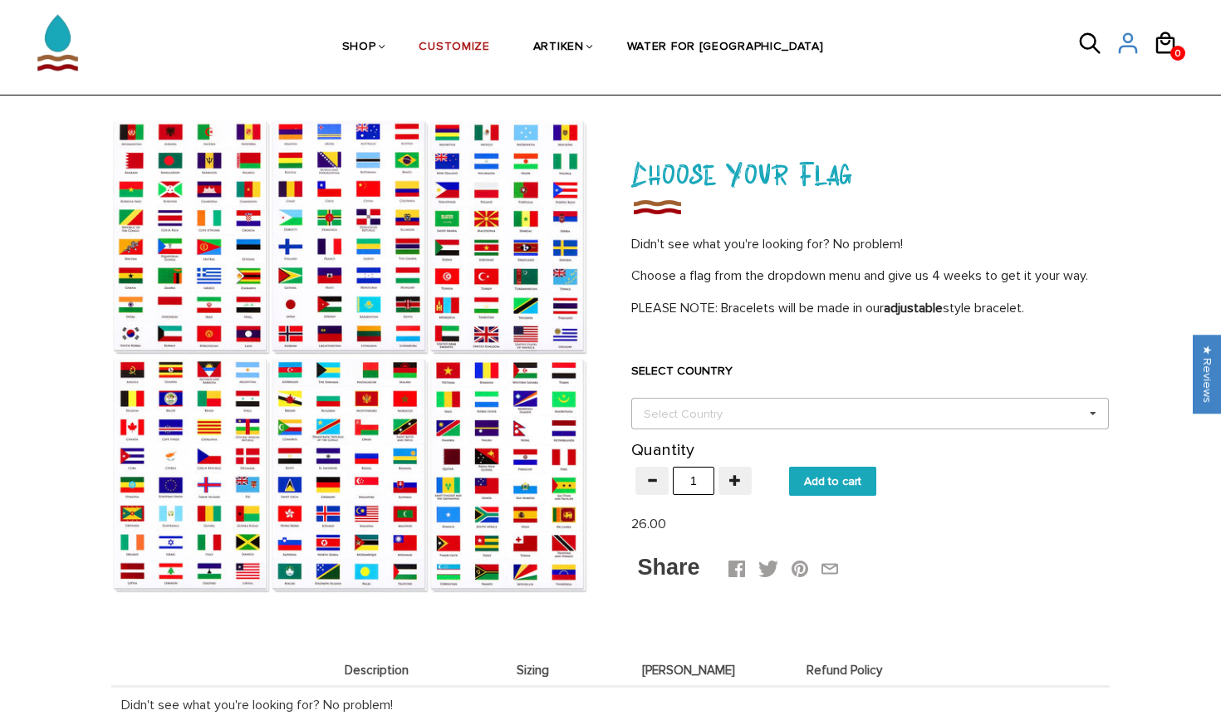
click at [697, 415] on div "Select Country" at bounding box center [692, 413] width 107 height 19
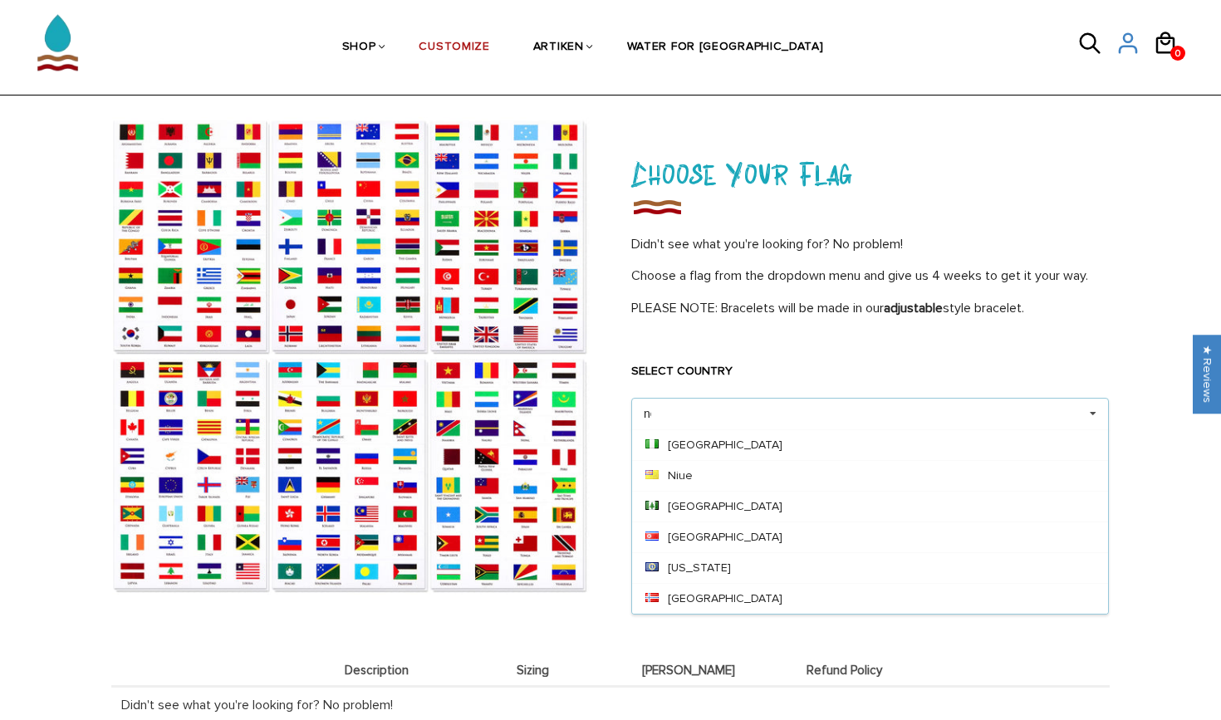
scroll to position [0, 0]
type input "n"
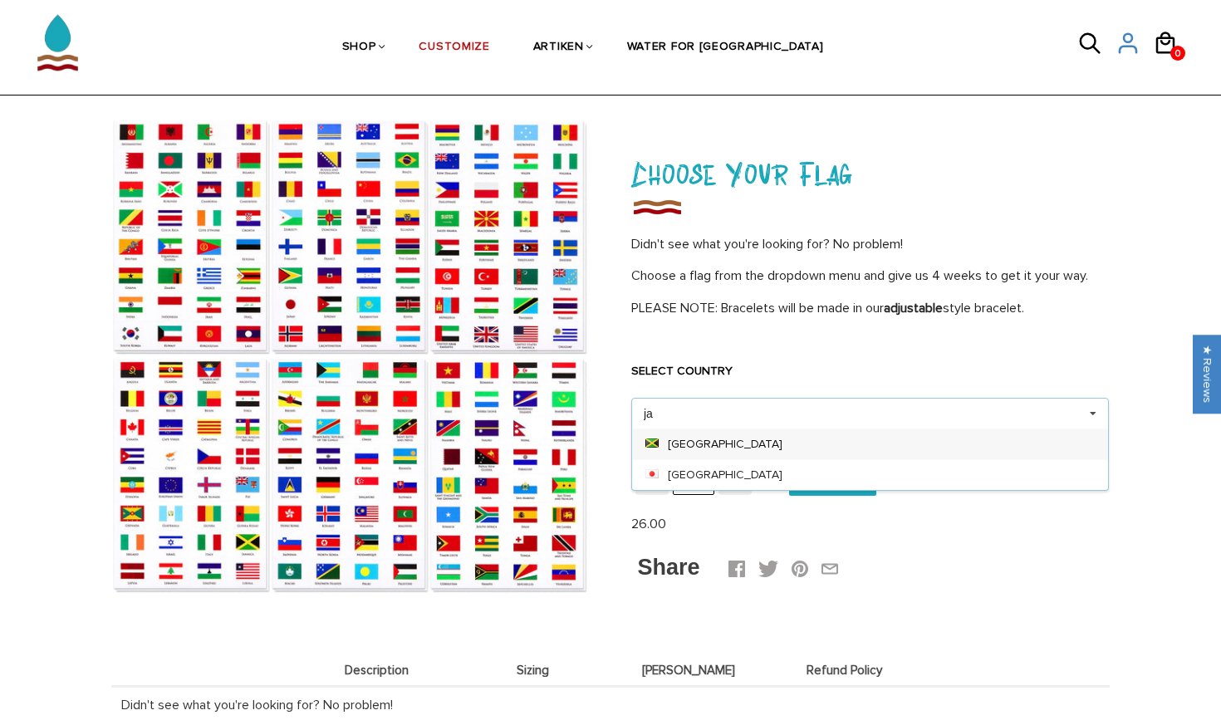
type input "j"
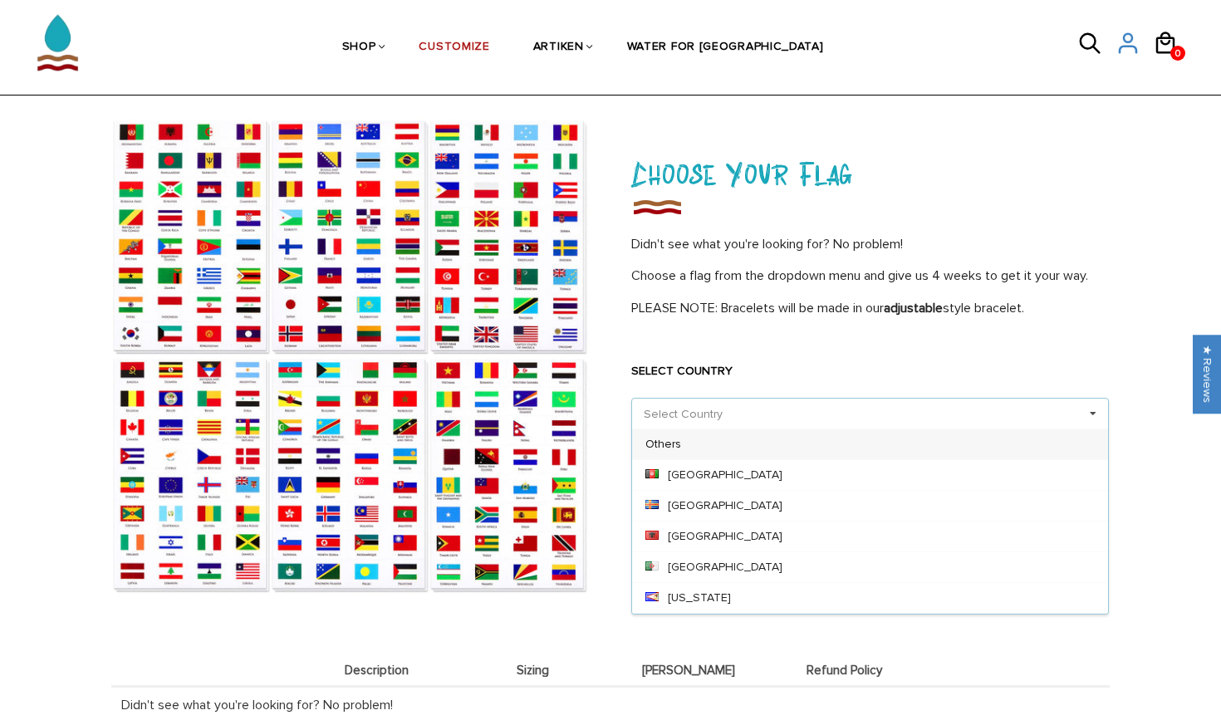
type input "p"
click at [1032, 284] on div "Didn't see what you're looking for? No problem! Choose a flag from the dropdown…" at bounding box center [869, 277] width 477 height 84
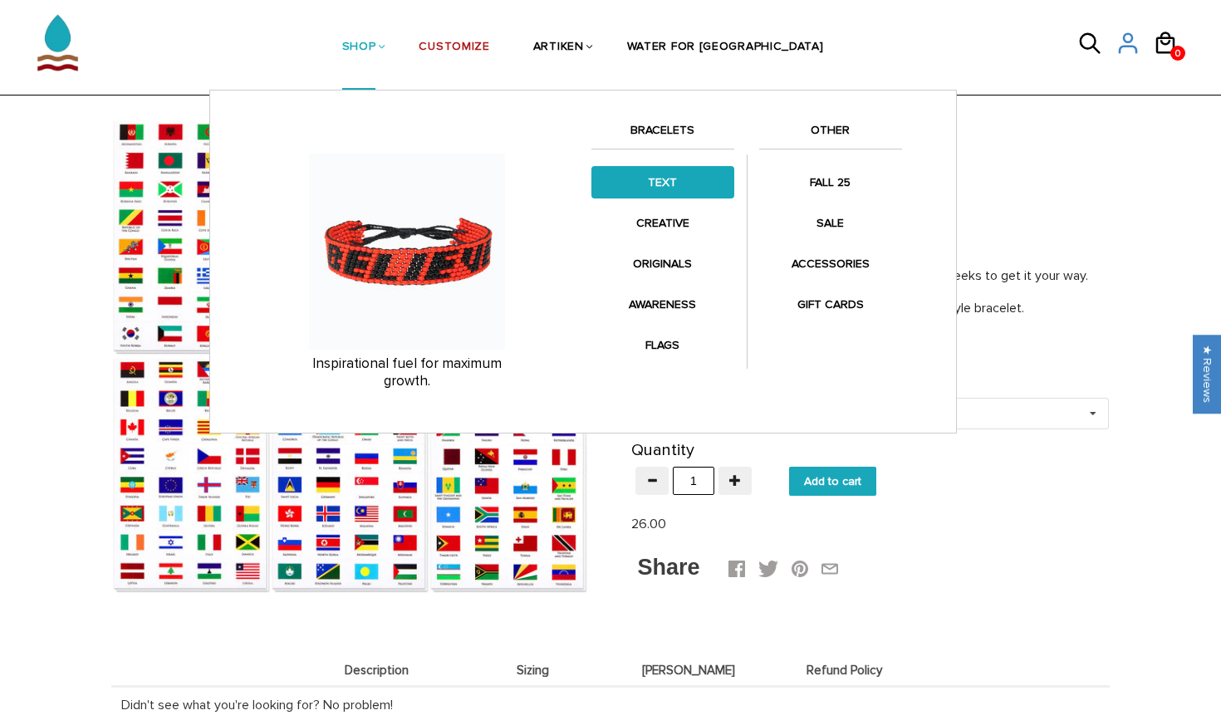
click at [671, 187] on link "TEXT" at bounding box center [662, 182] width 143 height 32
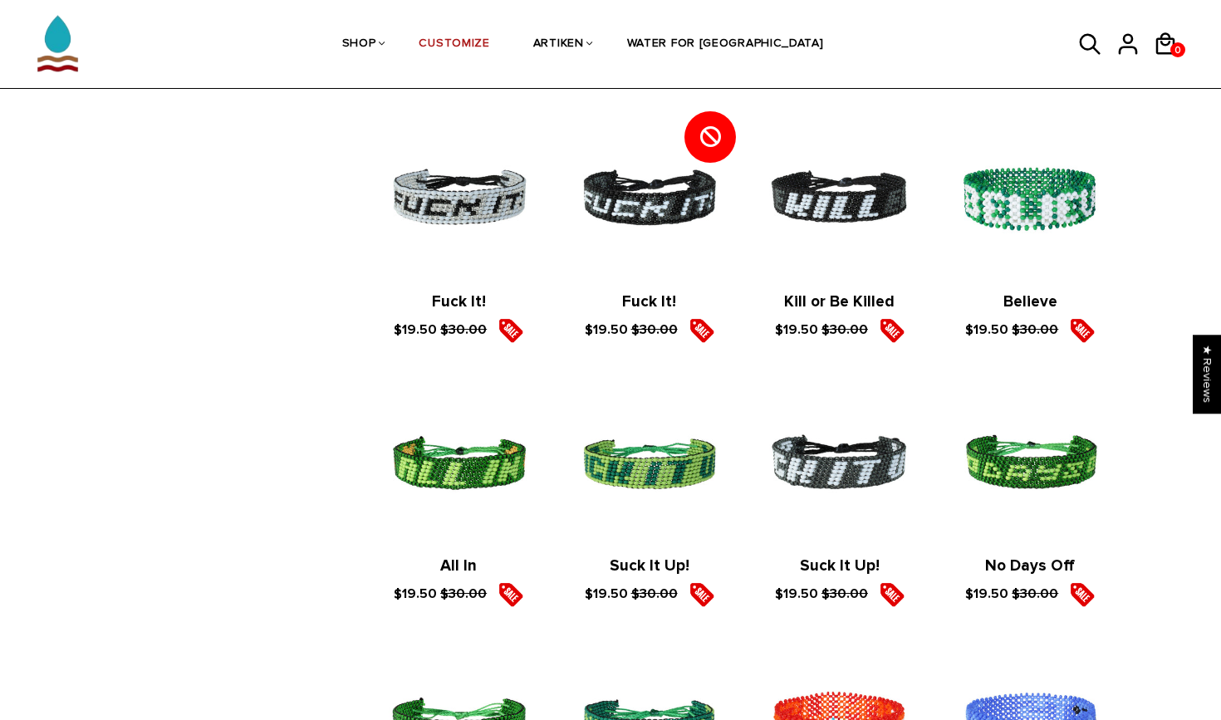
scroll to position [2163, 0]
